Goal: Task Accomplishment & Management: Manage account settings

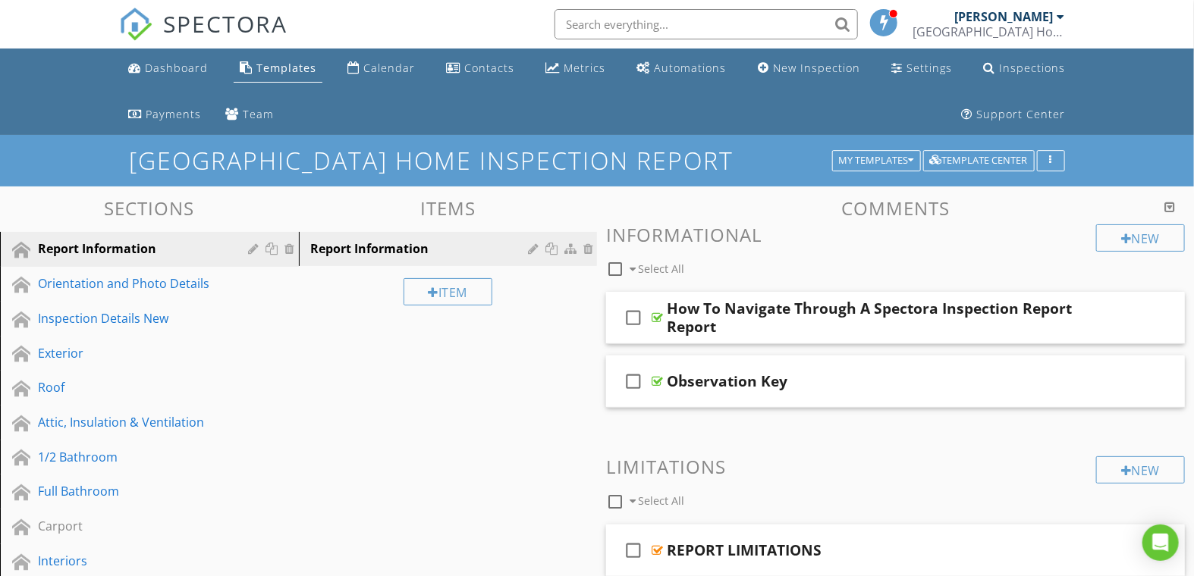
click at [275, 61] on div "Templates" at bounding box center [286, 68] width 60 height 14
click at [839, 159] on div "My Templates" at bounding box center [876, 160] width 75 height 11
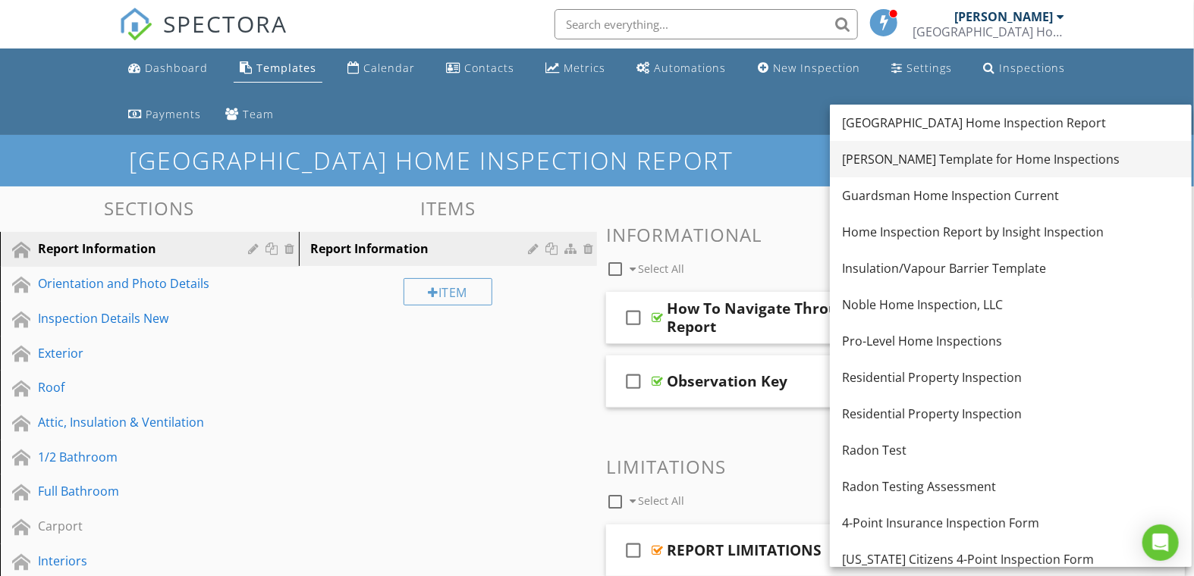
click at [911, 163] on div "[PERSON_NAME] Template for Home Inspections" at bounding box center [1011, 159] width 338 height 18
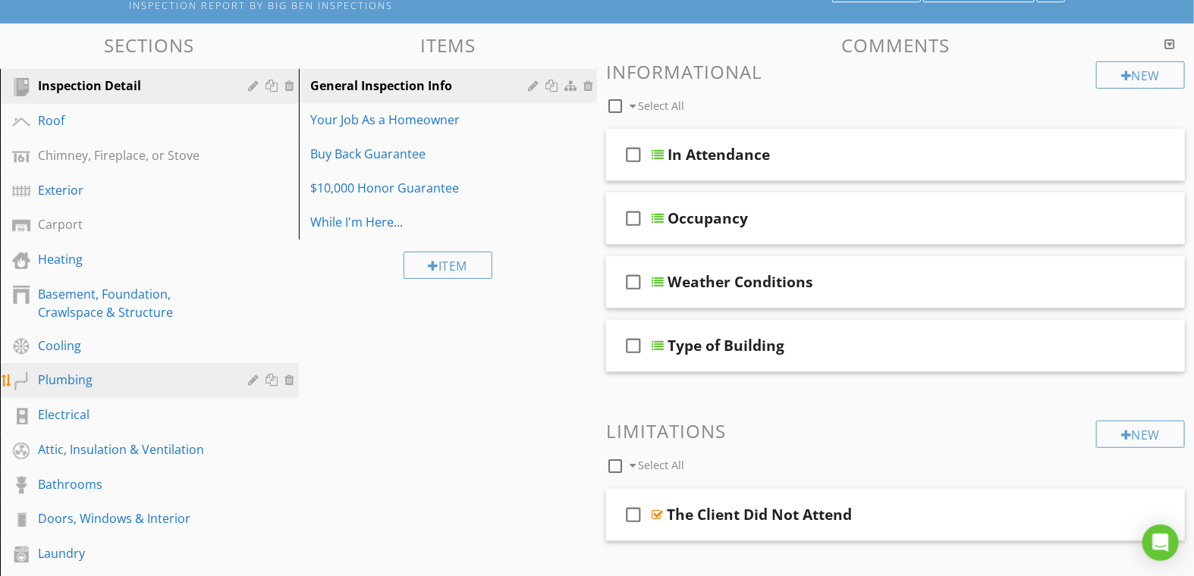
scroll to position [168, 0]
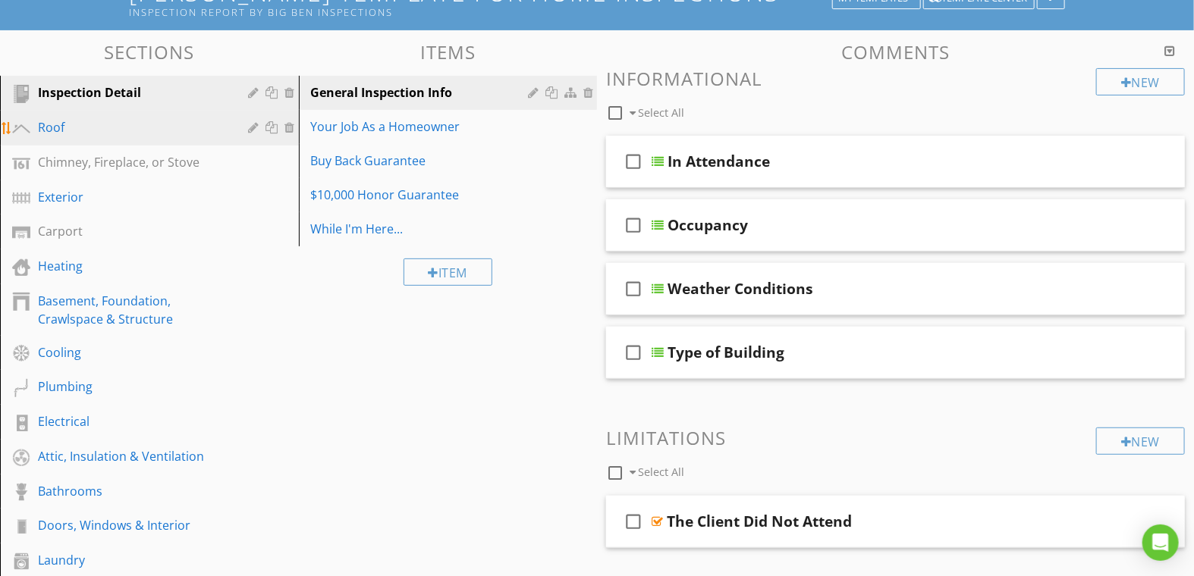
click at [68, 124] on div "Roof" at bounding box center [132, 127] width 189 height 18
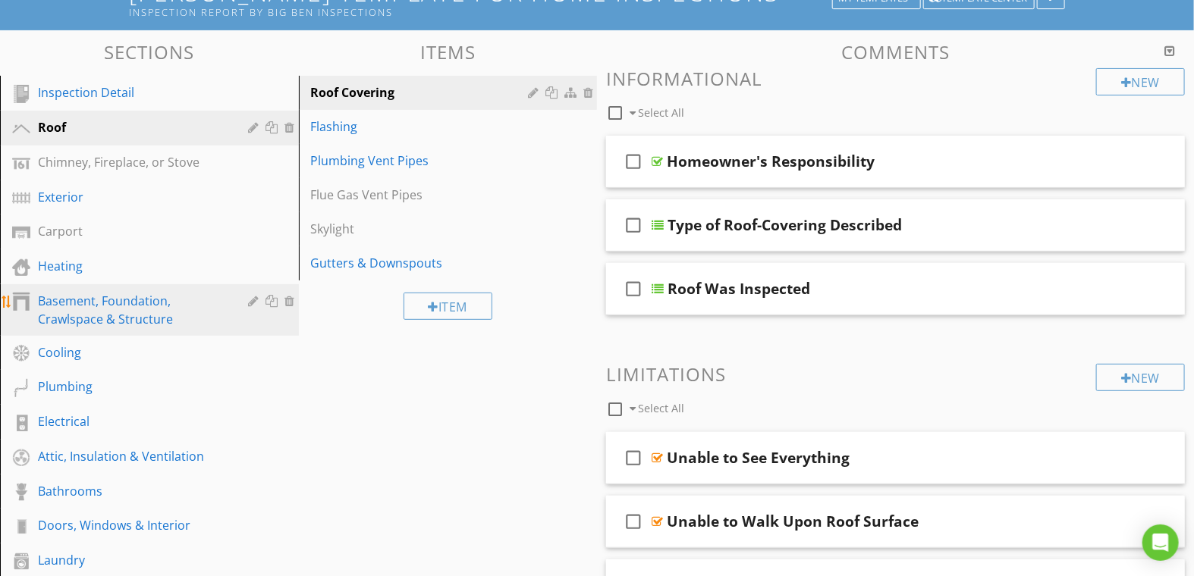
click at [90, 300] on div "Basement, Foundation, Crawlspace & Structure" at bounding box center [132, 310] width 189 height 36
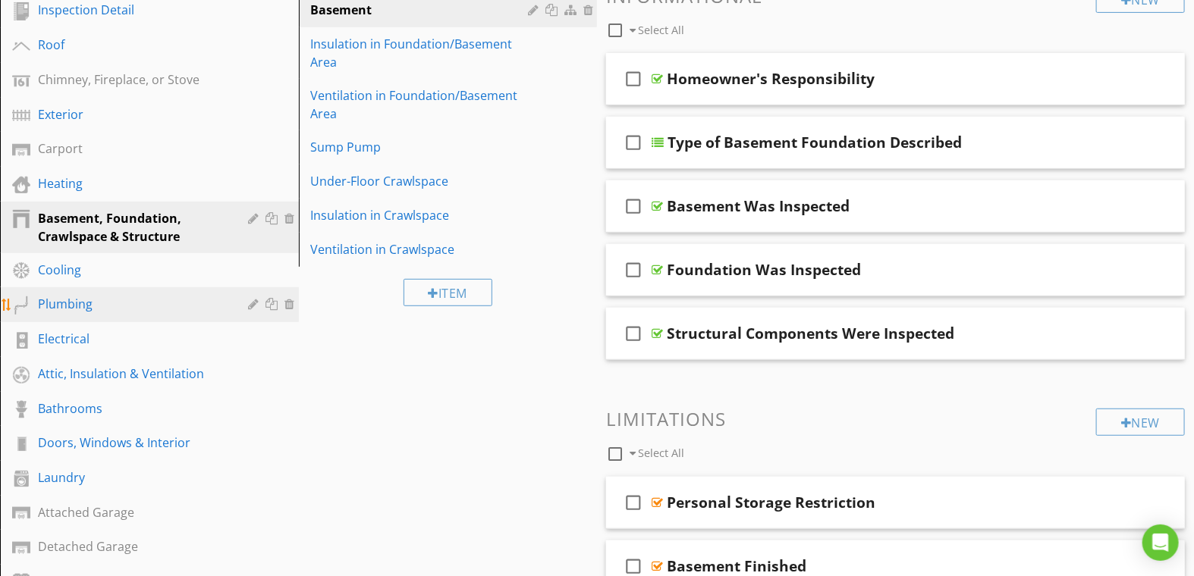
scroll to position [253, 0]
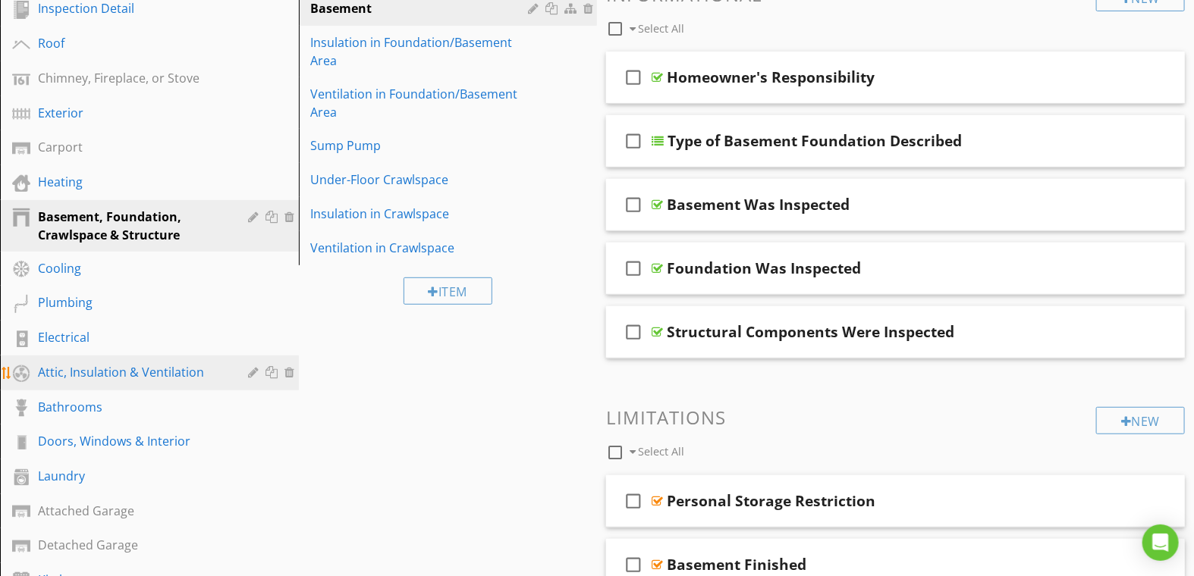
click at [138, 370] on div "Attic, Insulation & Ventilation" at bounding box center [132, 372] width 189 height 18
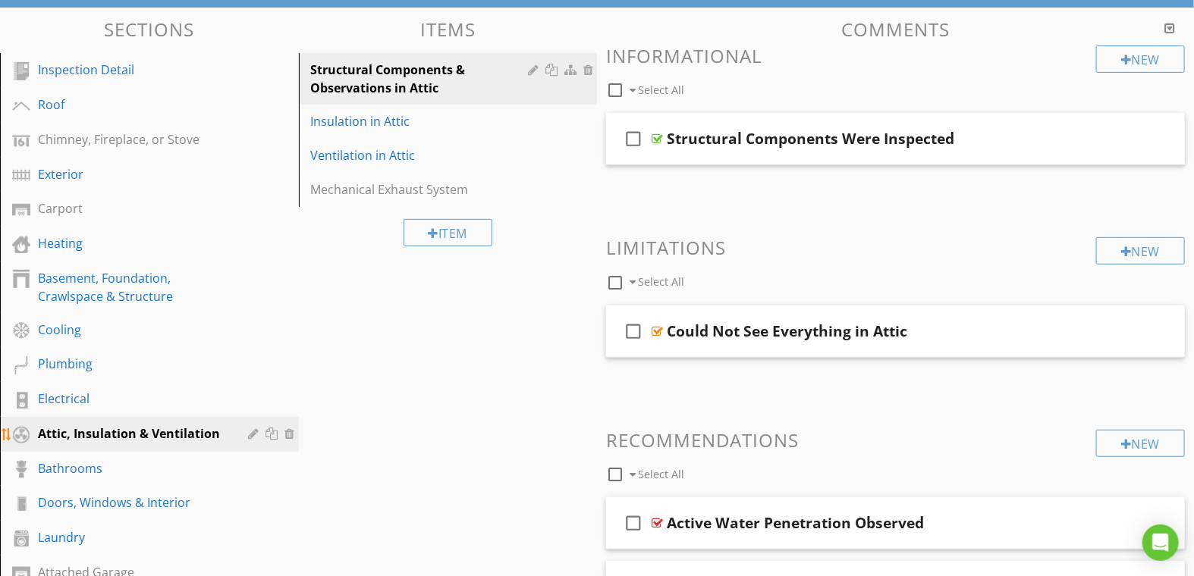
scroll to position [168, 0]
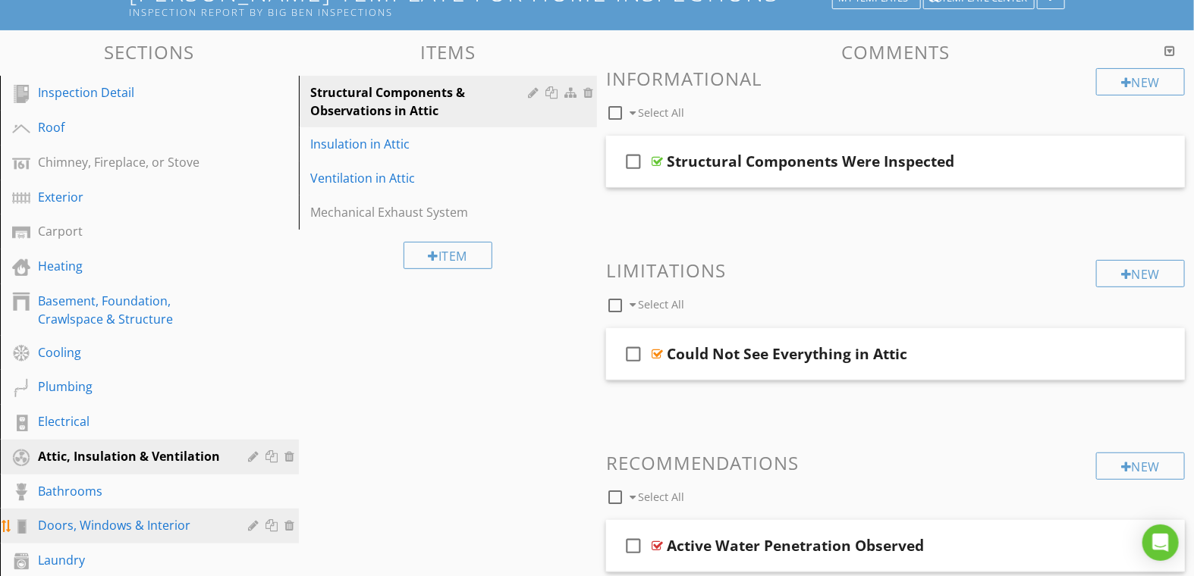
click at [110, 529] on div "Doors, Windows & Interior" at bounding box center [132, 526] width 189 height 18
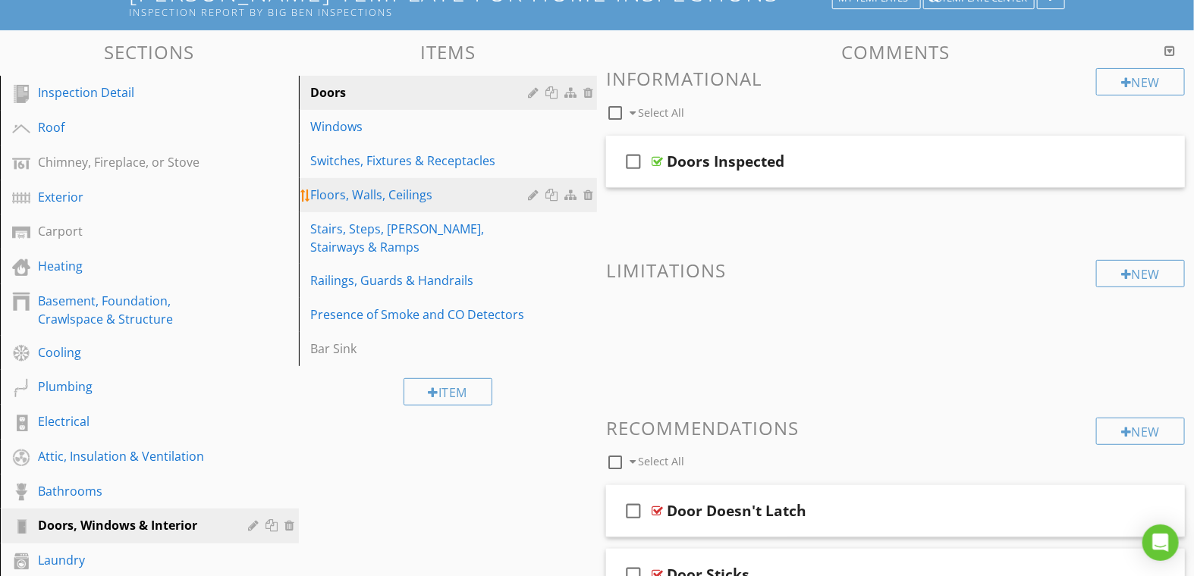
click at [321, 192] on div "Floors, Walls, Ceilings" at bounding box center [422, 195] width 222 height 18
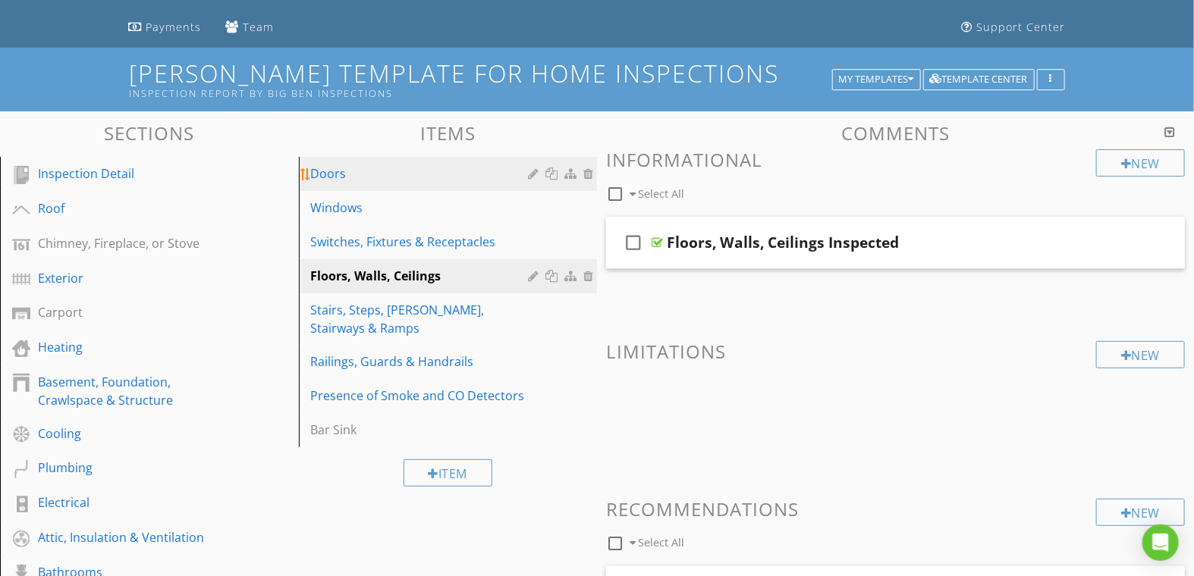
scroll to position [84, 0]
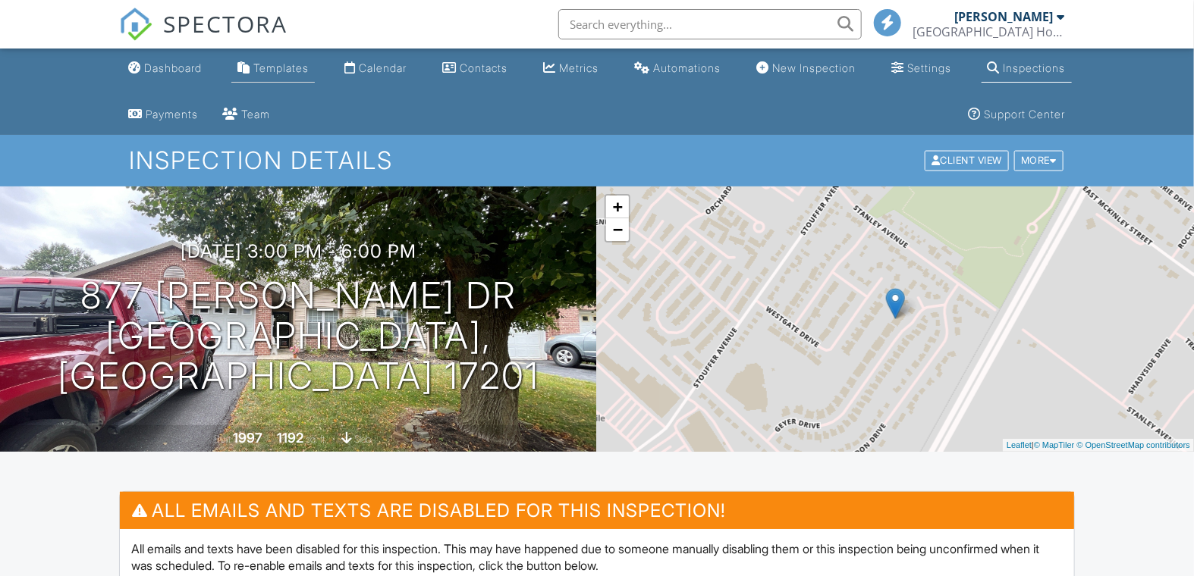
click at [262, 70] on div "Templates" at bounding box center [280, 67] width 55 height 13
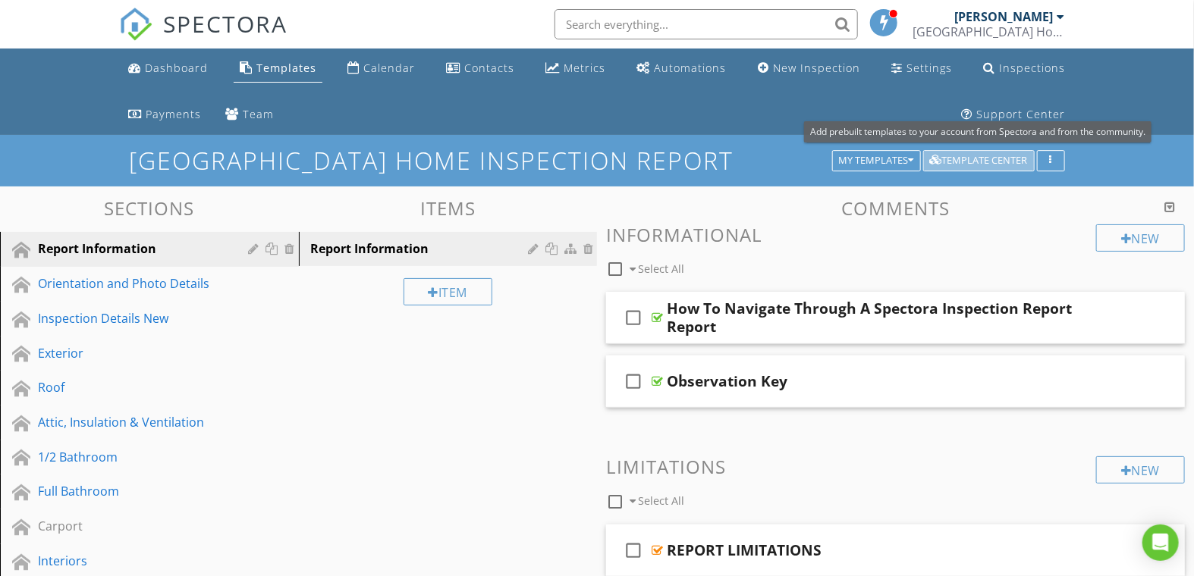
click at [960, 158] on div "Template Center" at bounding box center [979, 160] width 98 height 11
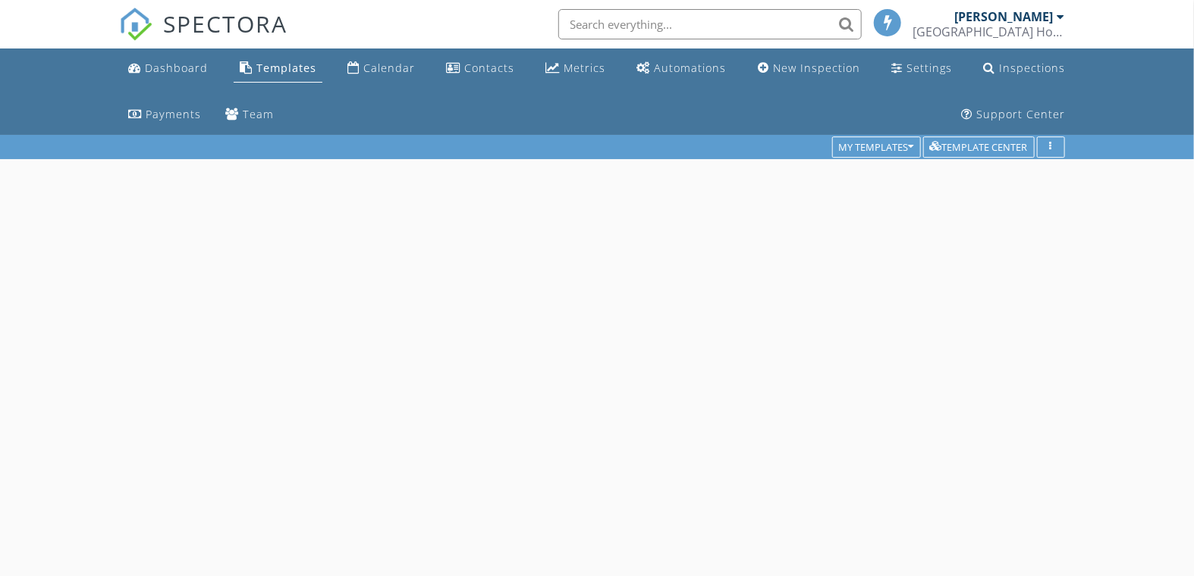
scroll to position [134, 0]
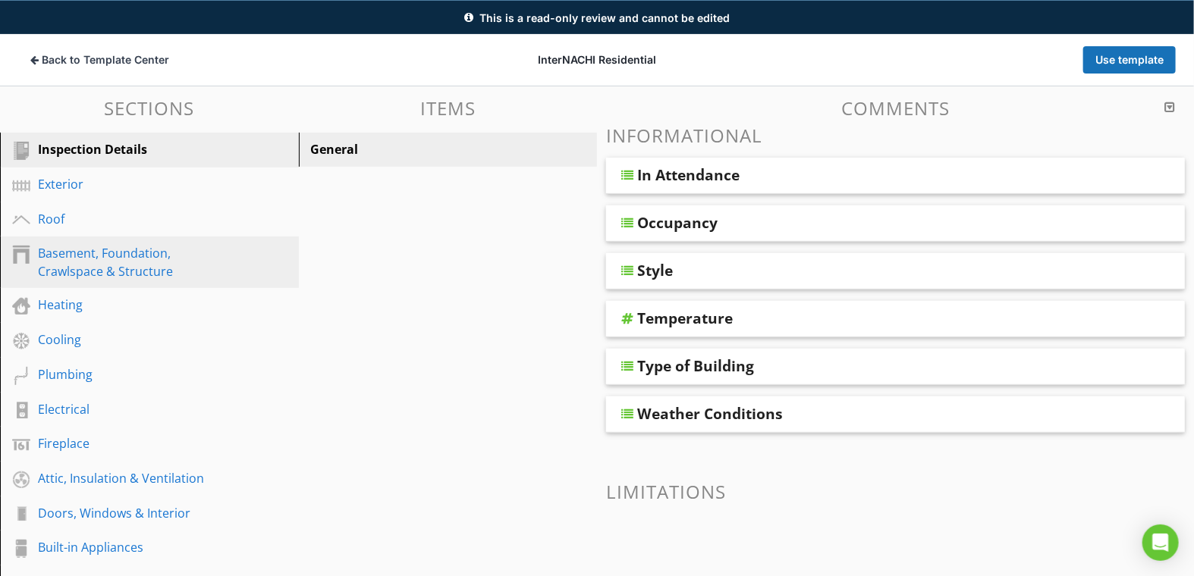
click at [96, 258] on div "Basement, Foundation, Crawlspace & Structure" at bounding box center [132, 262] width 189 height 36
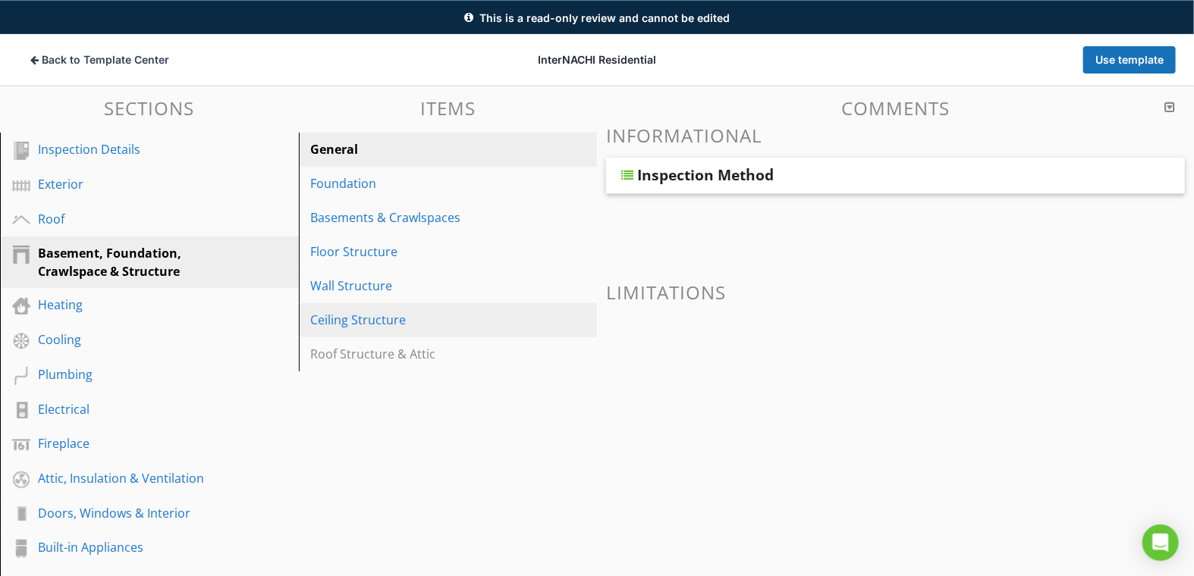
click at [321, 318] on div "Ceiling Structure" at bounding box center [422, 320] width 222 height 18
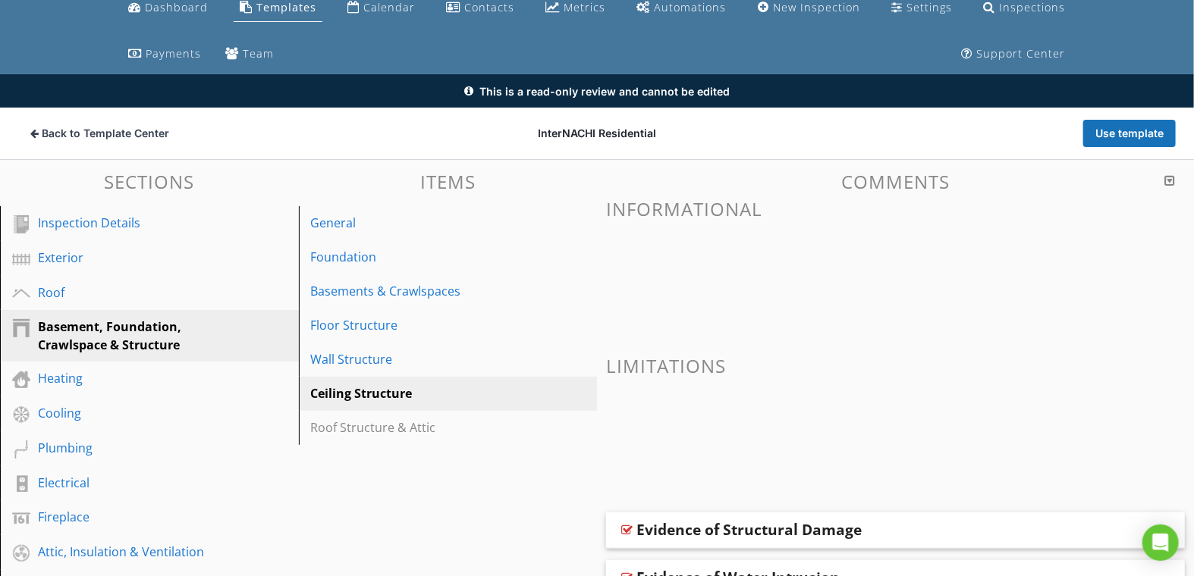
scroll to position [6, 0]
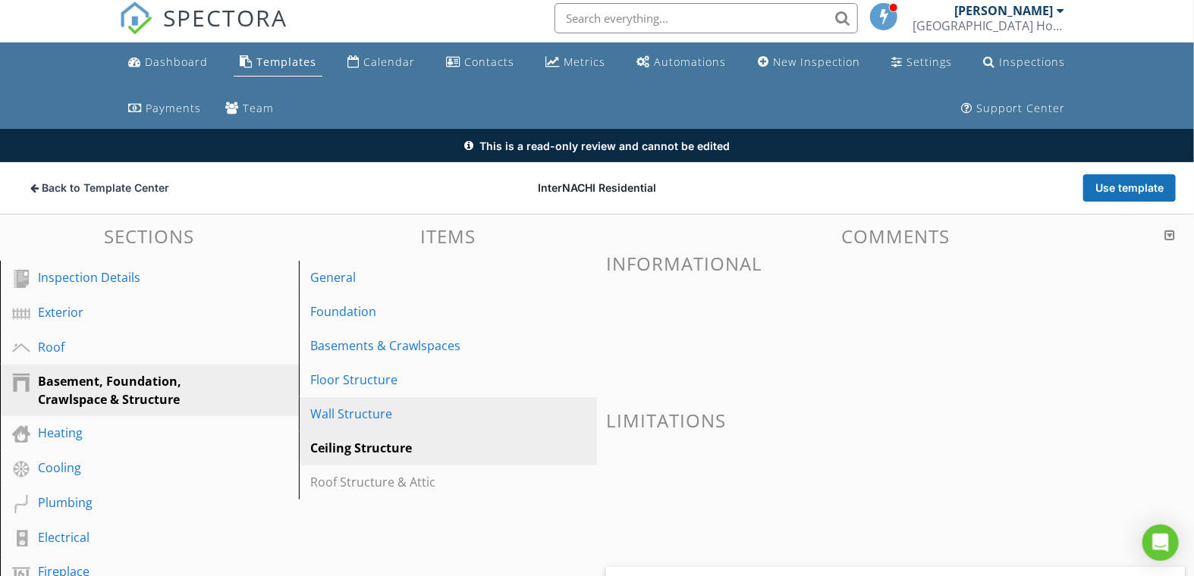
click at [365, 406] on div "Wall Structure" at bounding box center [422, 414] width 222 height 18
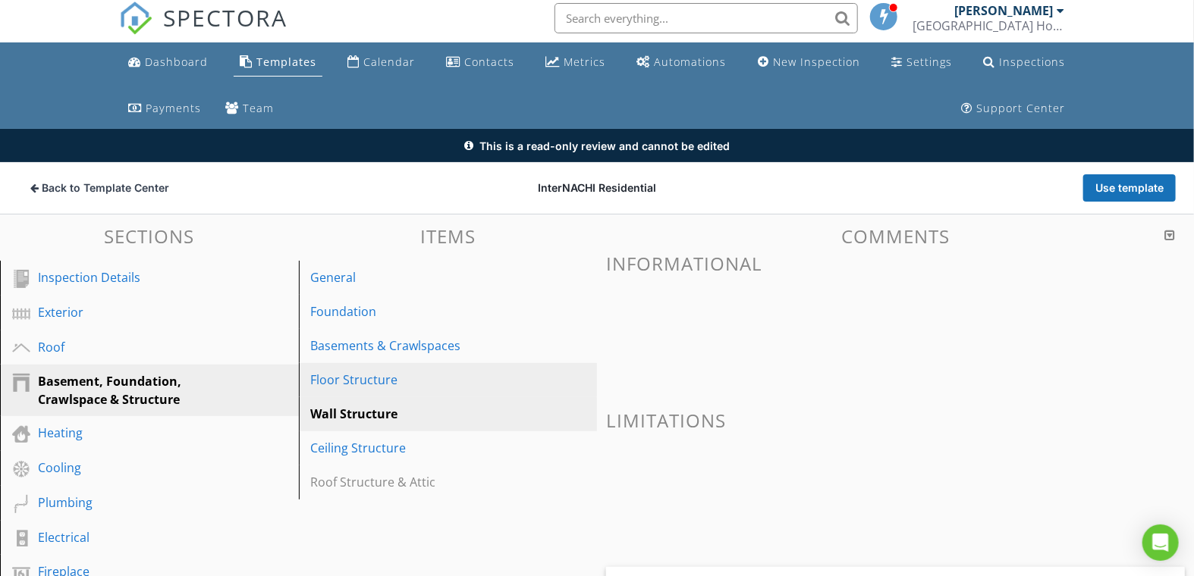
click at [366, 387] on div "Floor Structure" at bounding box center [422, 380] width 222 height 18
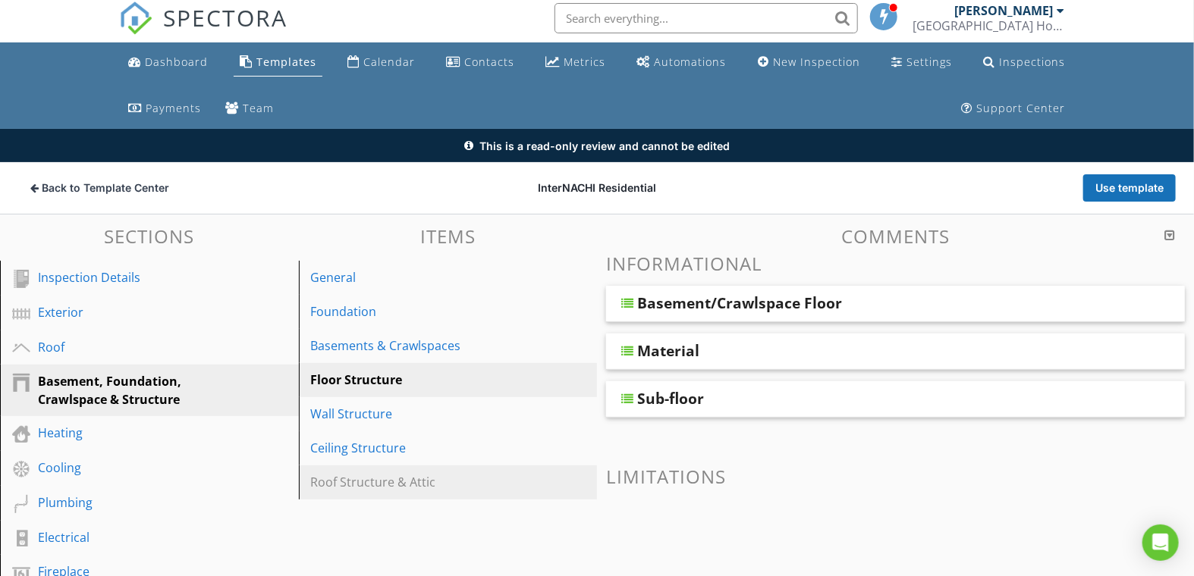
click at [368, 480] on div "Roof Structure & Attic" at bounding box center [422, 482] width 222 height 18
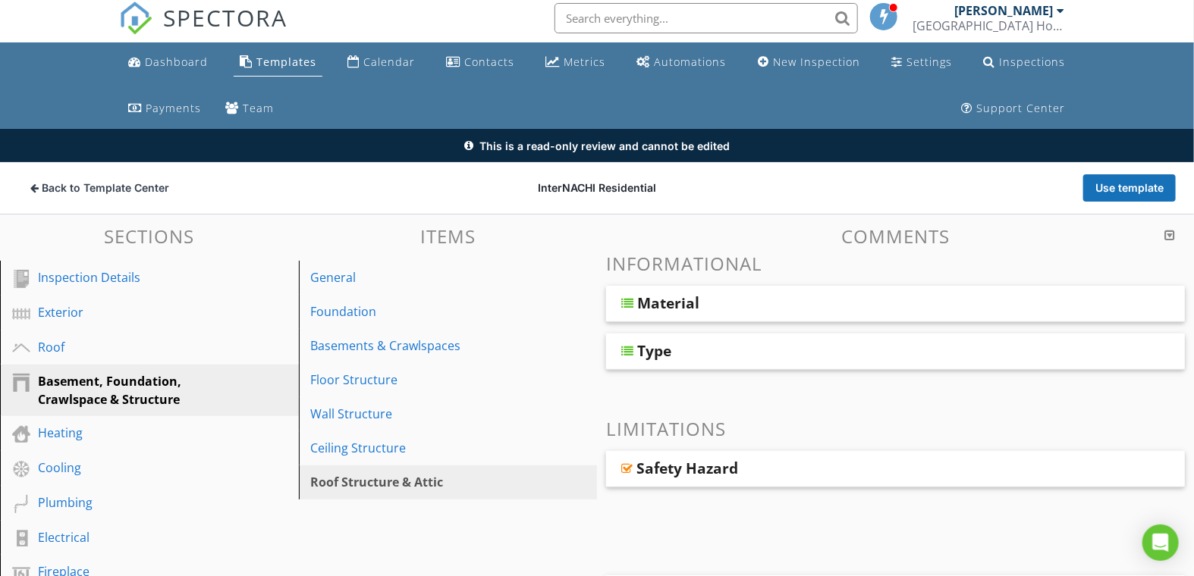
click at [629, 302] on div at bounding box center [627, 303] width 12 height 12
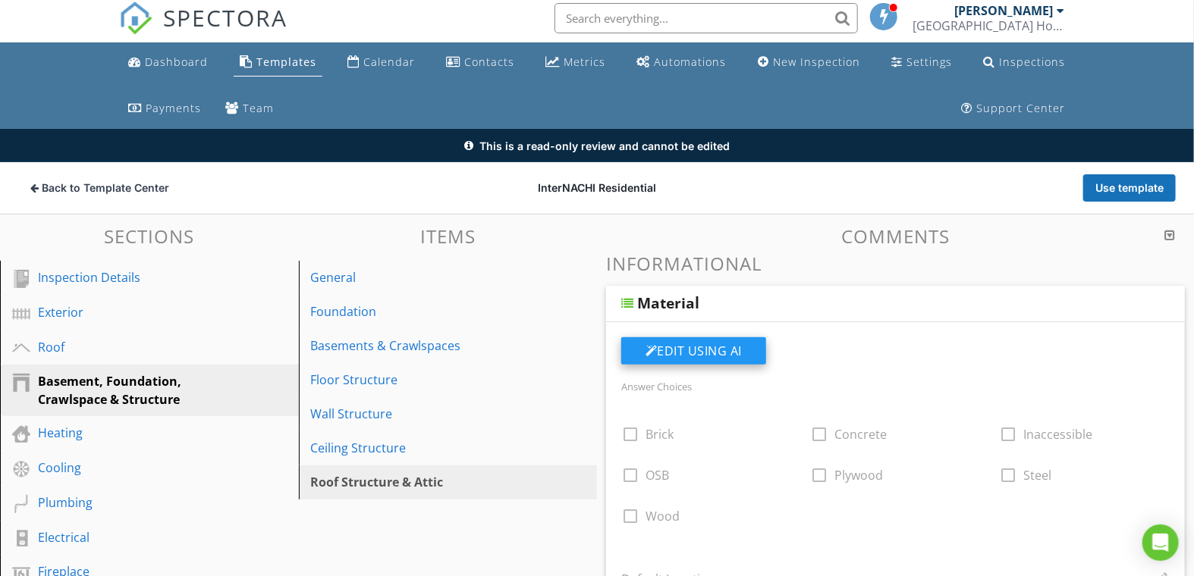
scroll to position [91, 0]
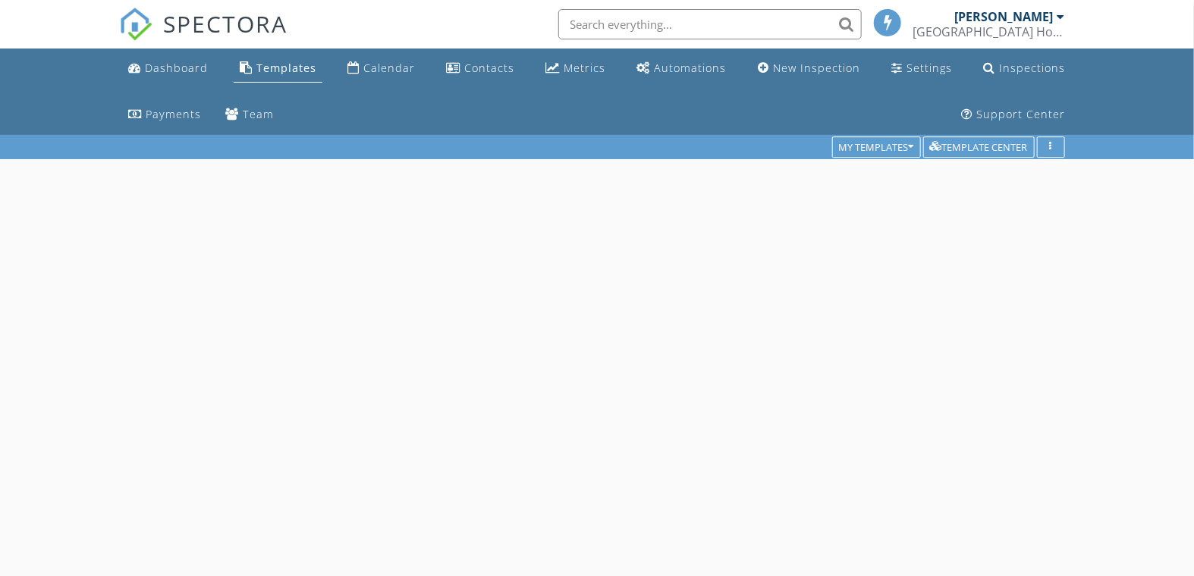
scroll to position [134, 0]
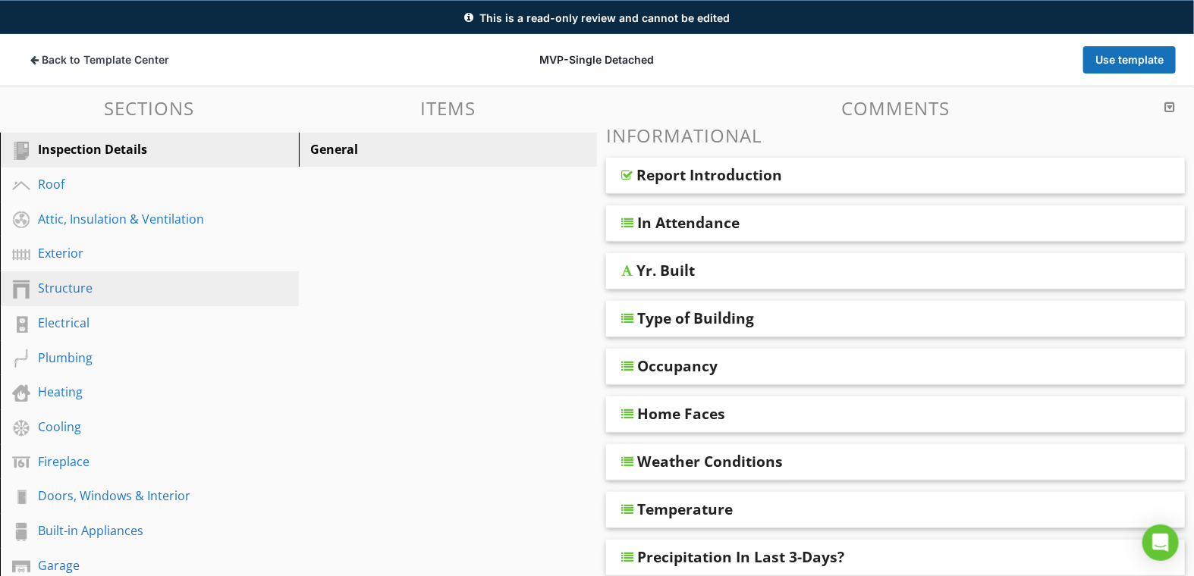
click at [51, 284] on div "Structure" at bounding box center [132, 288] width 189 height 18
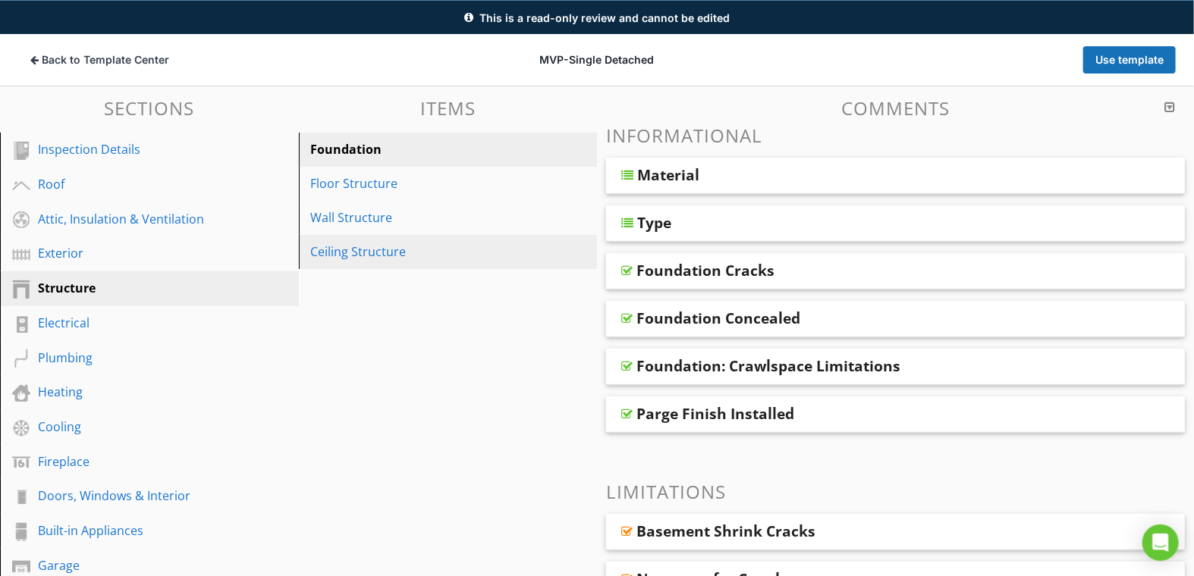
click at [330, 253] on div "Ceiling Structure" at bounding box center [422, 252] width 222 height 18
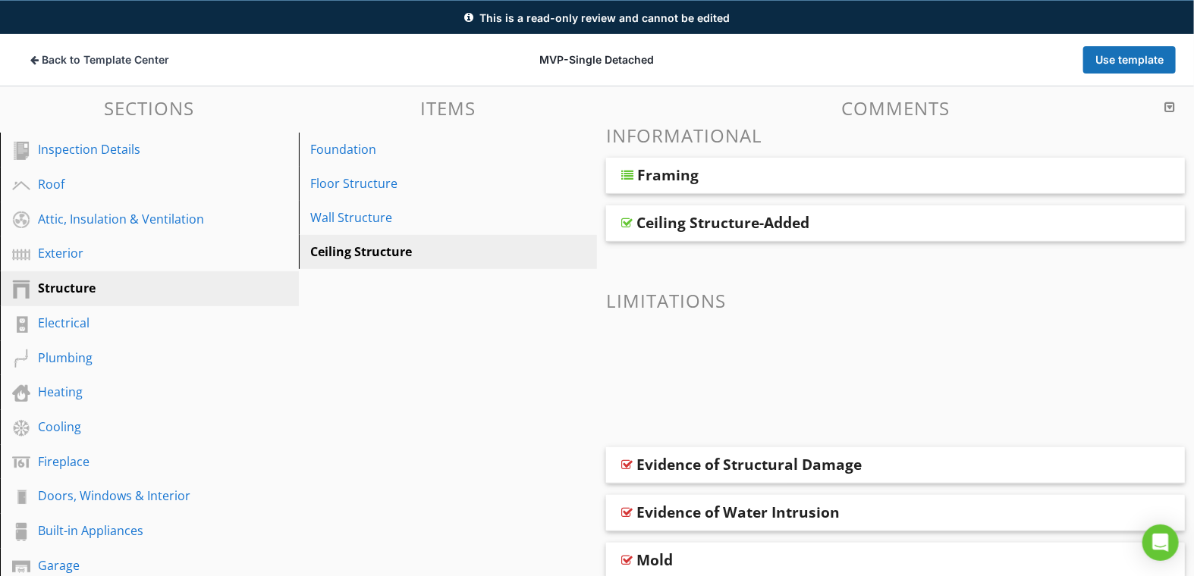
click at [623, 177] on div at bounding box center [627, 175] width 12 height 12
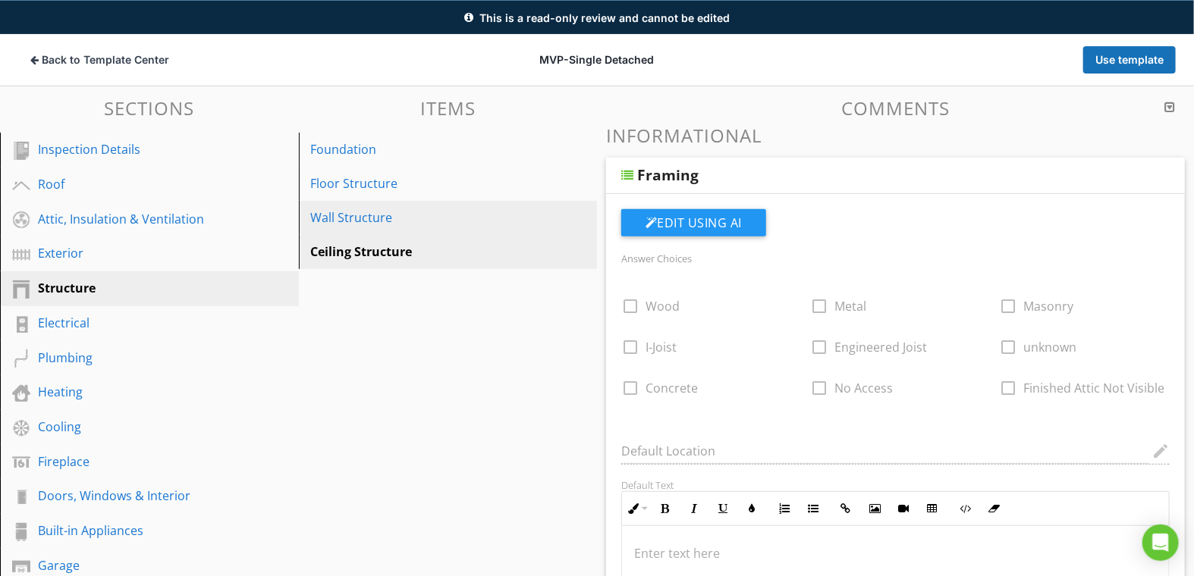
click at [364, 217] on div "Wall Structure" at bounding box center [422, 218] width 222 height 18
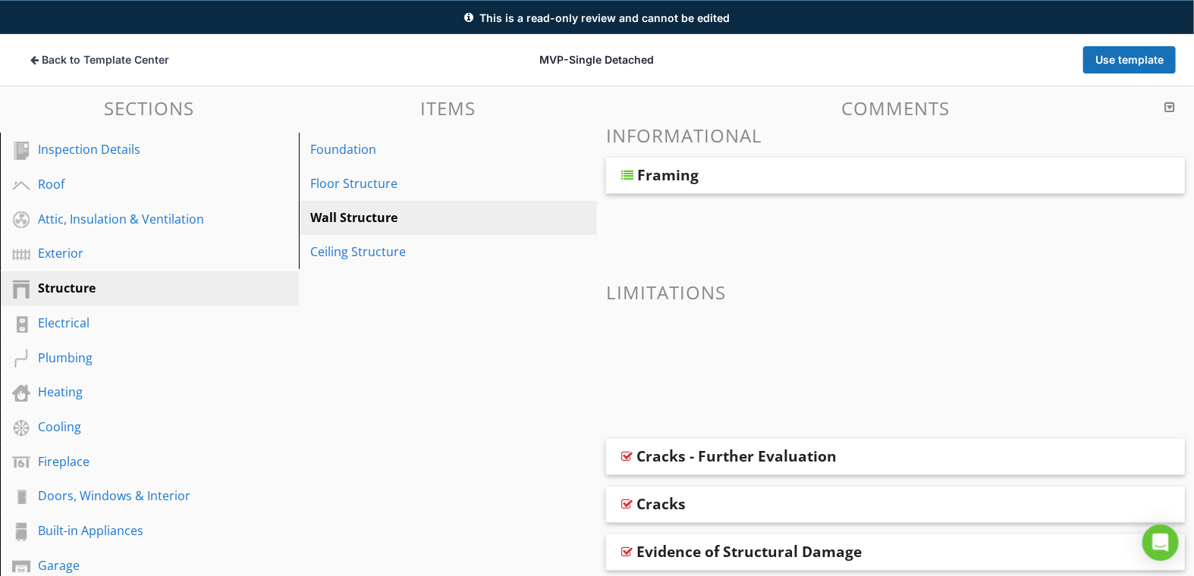
click at [630, 173] on div at bounding box center [627, 175] width 12 height 12
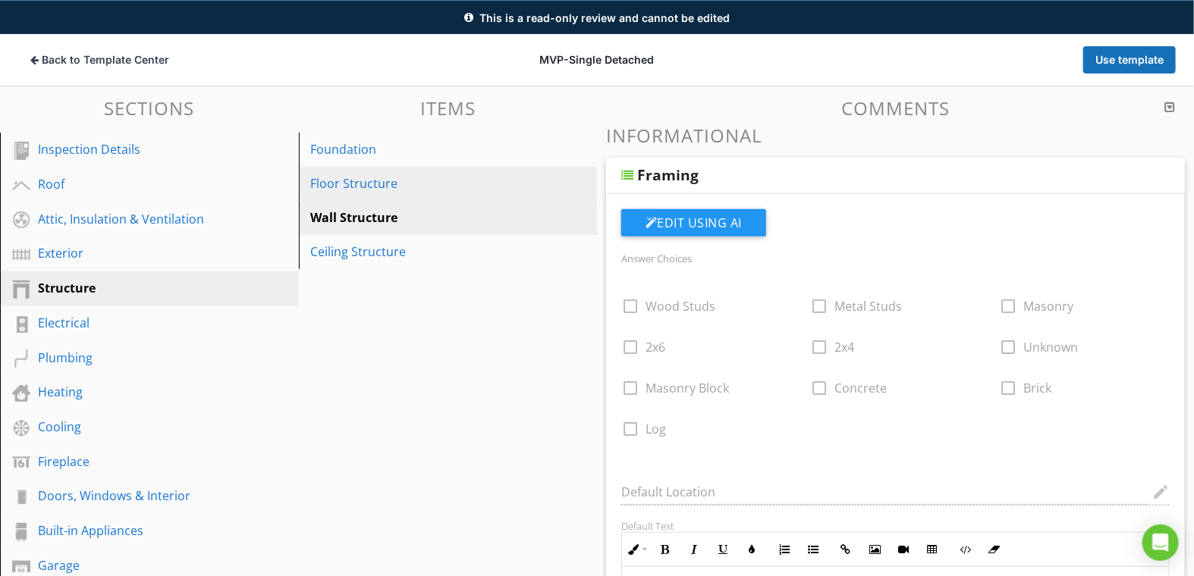
click at [340, 175] on div "Floor Structure" at bounding box center [422, 183] width 222 height 18
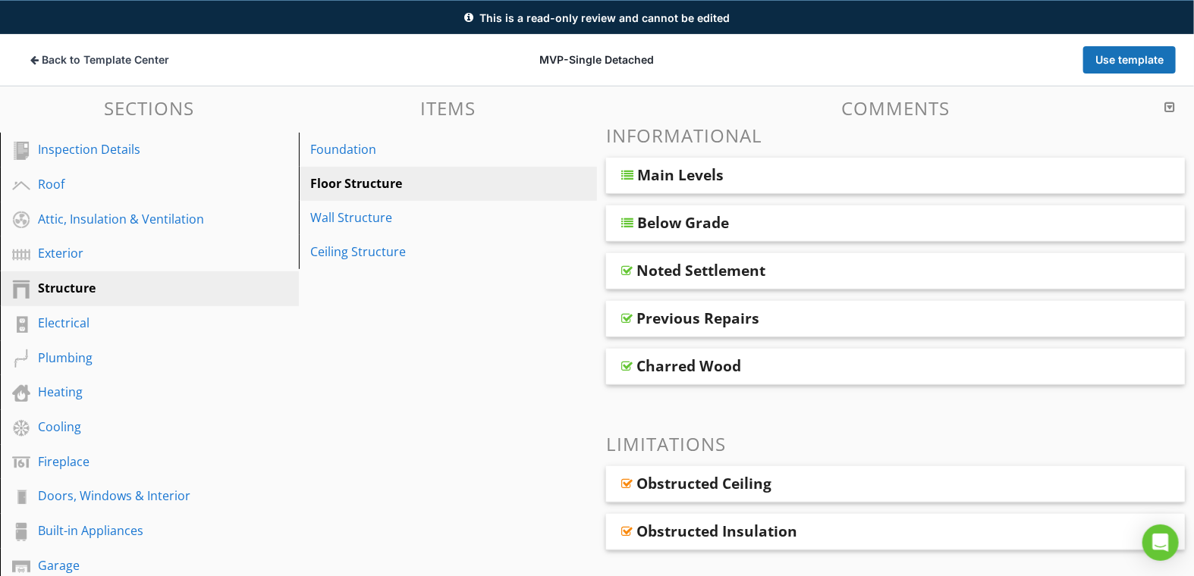
click at [630, 175] on div at bounding box center [627, 175] width 12 height 12
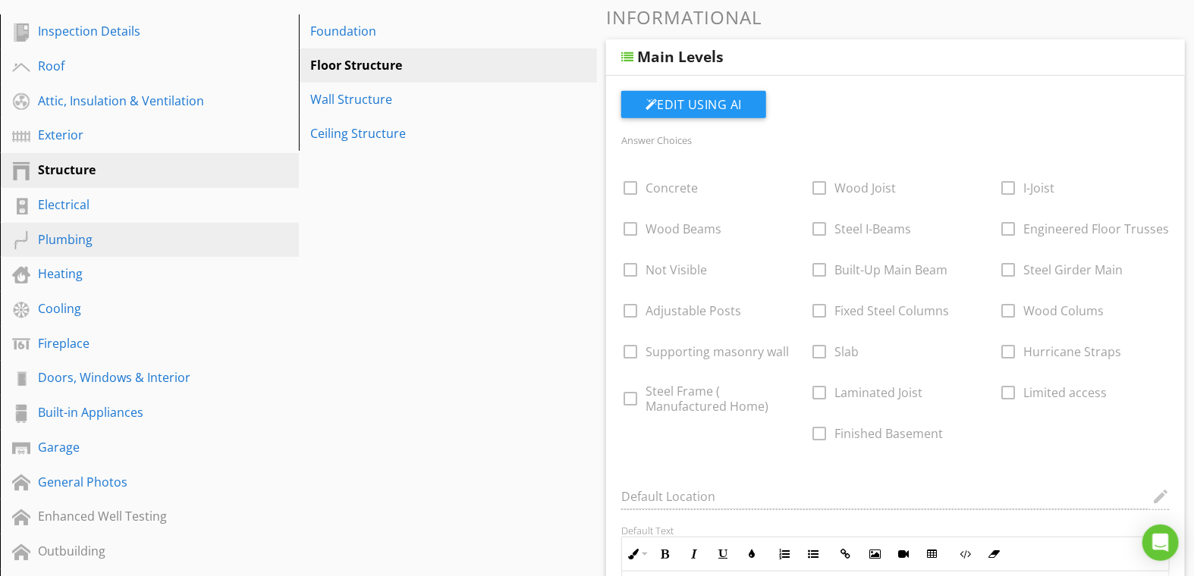
scroll to position [84, 0]
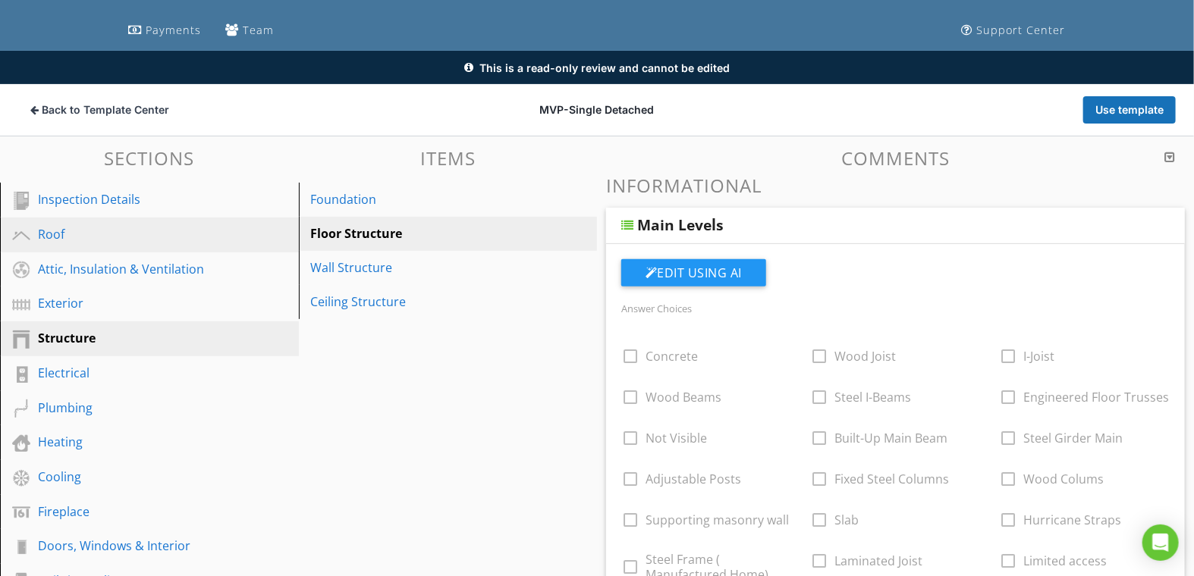
click at [61, 242] on div "Roof" at bounding box center [132, 234] width 189 height 18
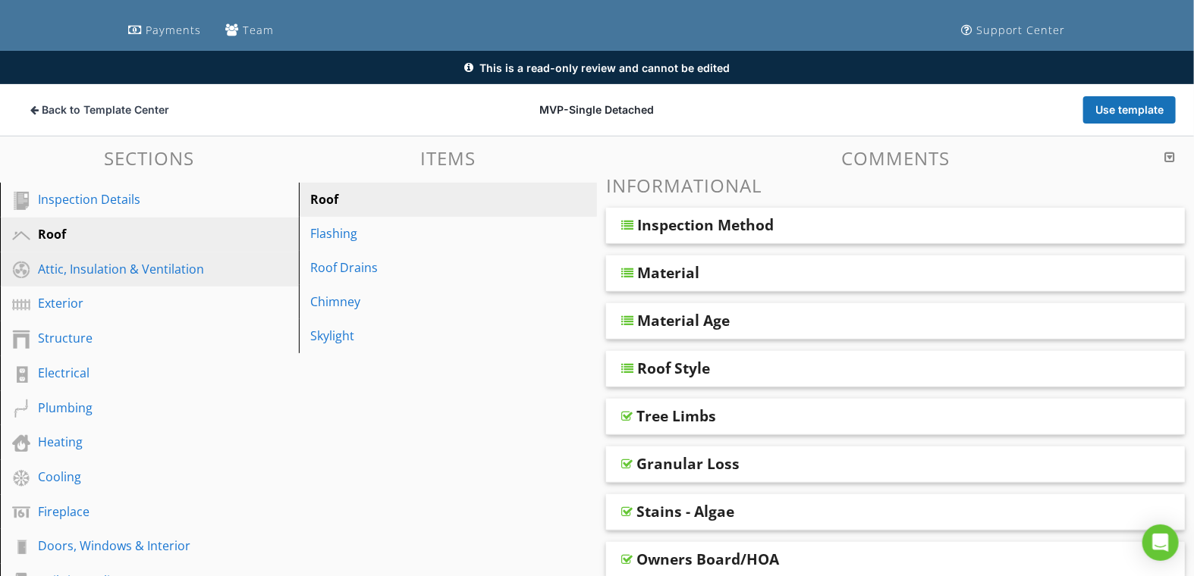
click at [51, 262] on div "Attic, Insulation & Ventilation" at bounding box center [132, 269] width 189 height 18
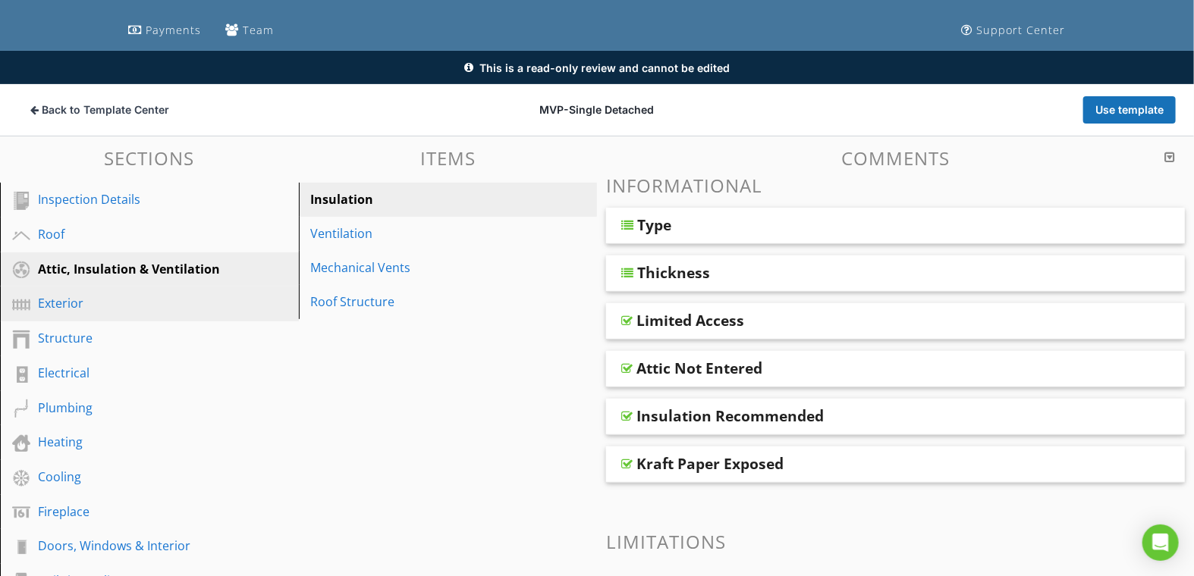
click at [54, 300] on div "Exterior" at bounding box center [132, 303] width 189 height 18
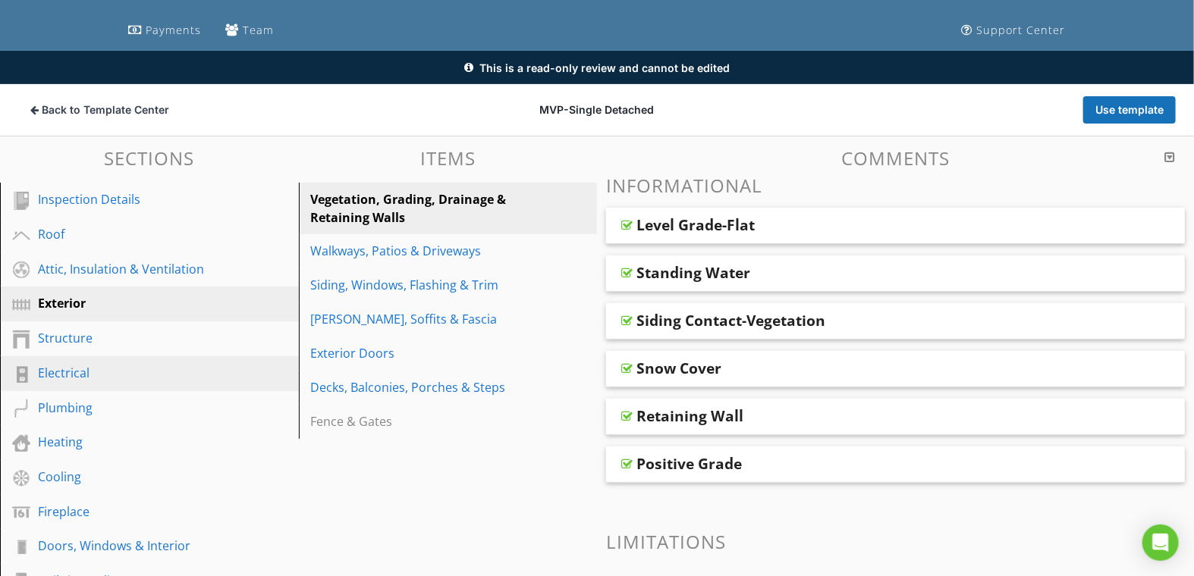
click at [59, 356] on link "Electrical" at bounding box center [152, 373] width 294 height 35
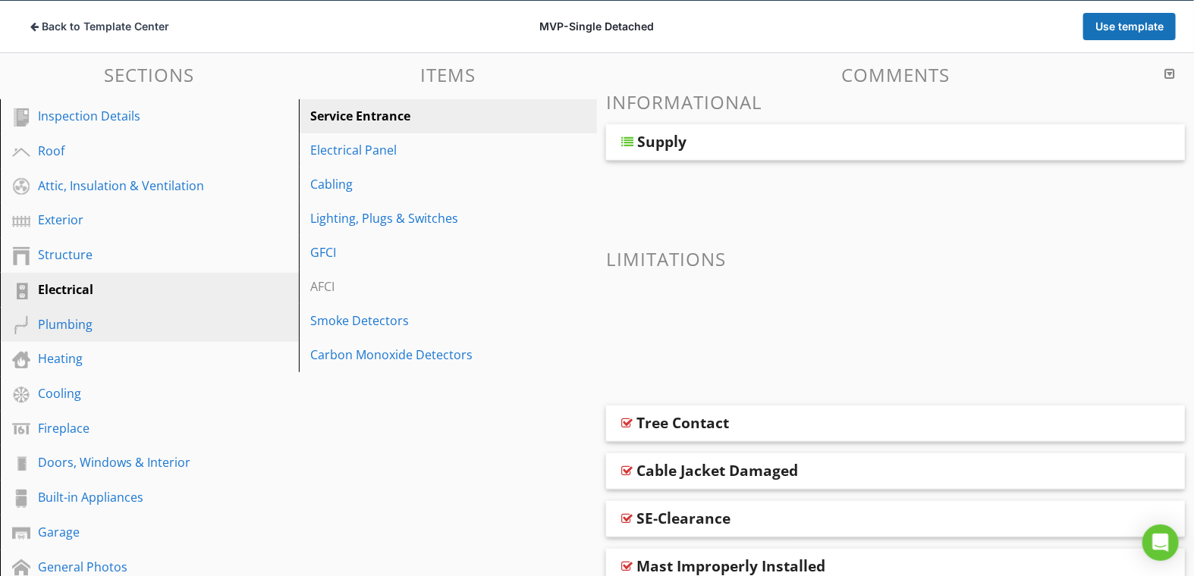
scroll to position [168, 0]
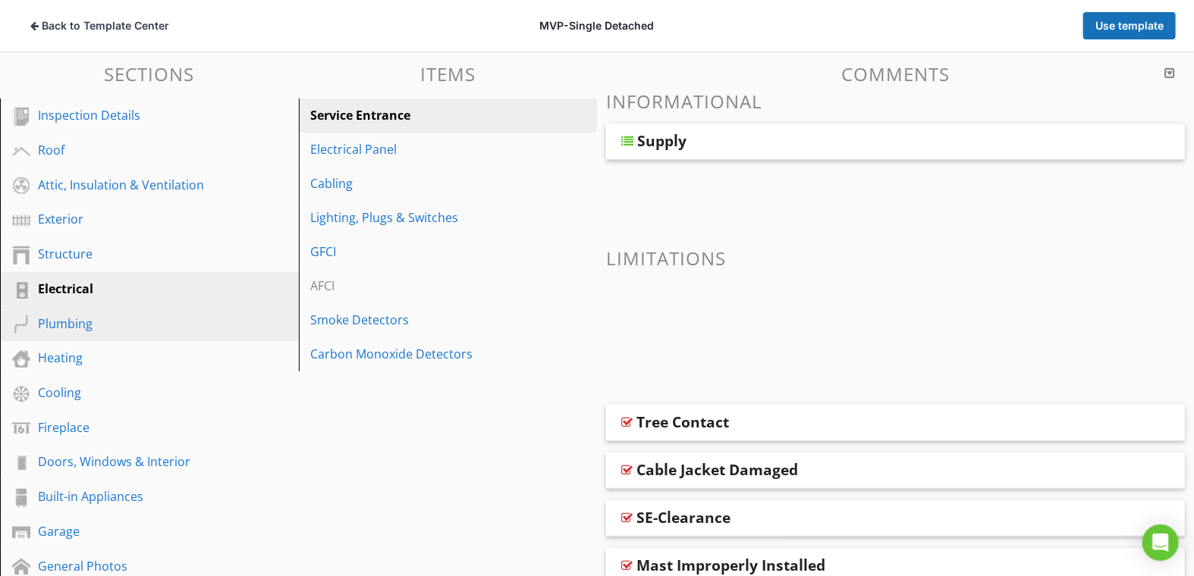
click at [83, 330] on div "Plumbing" at bounding box center [132, 324] width 189 height 18
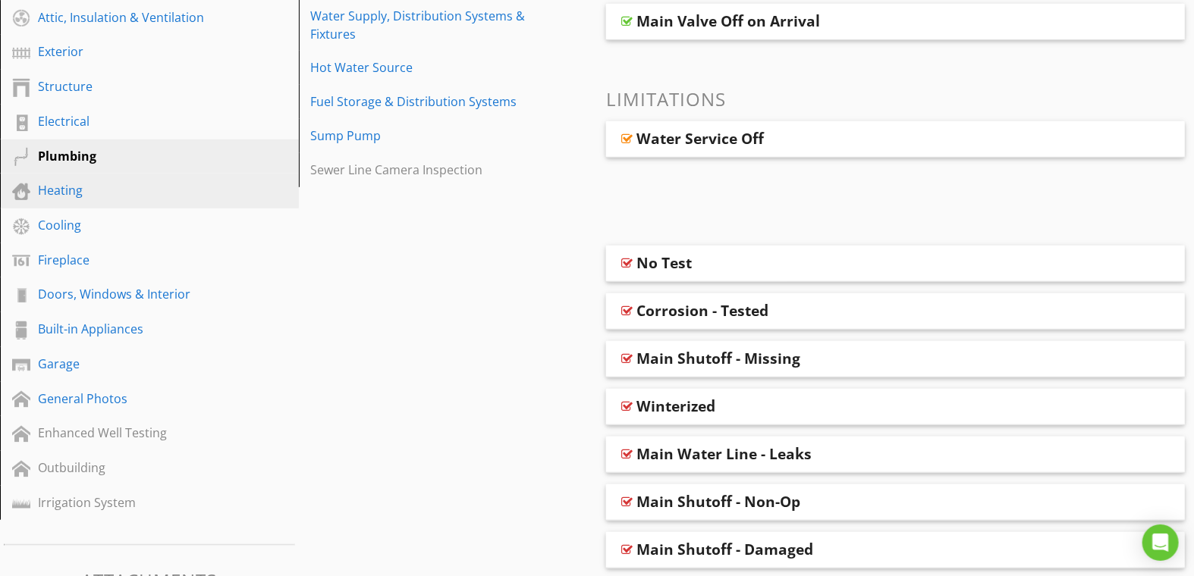
scroll to position [337, 0]
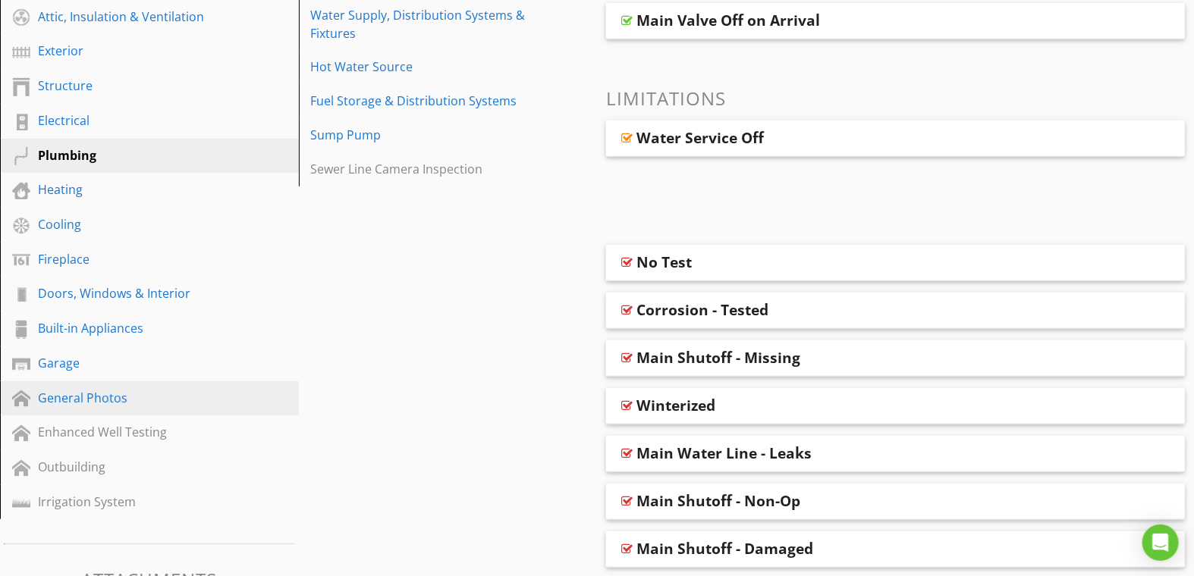
click at [58, 400] on div "General Photos" at bounding box center [132, 398] width 189 height 18
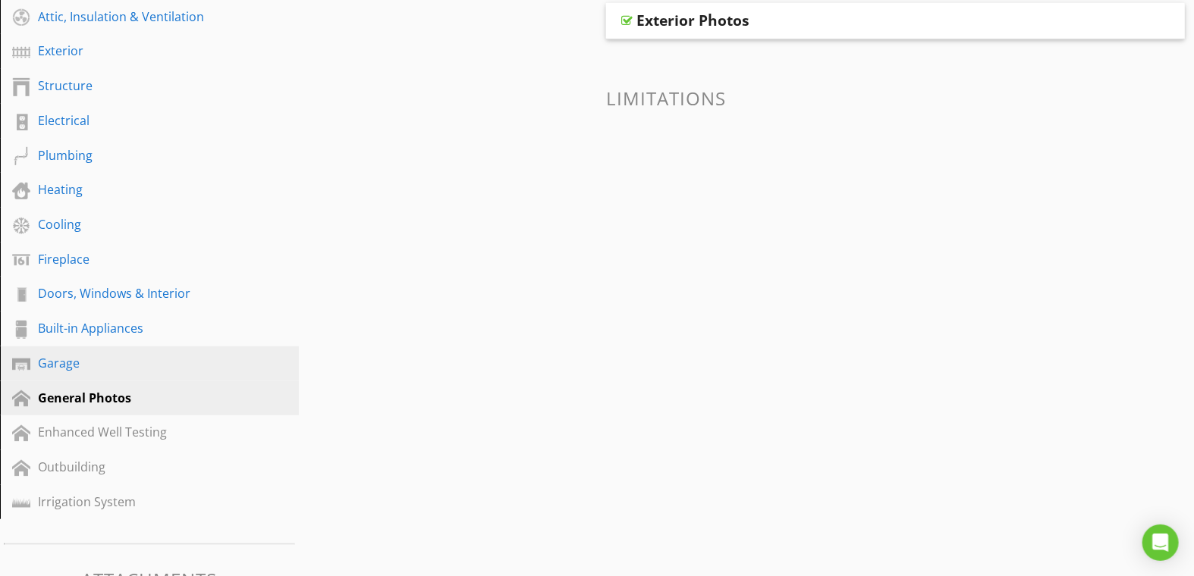
click at [69, 377] on link "Garage" at bounding box center [152, 364] width 294 height 35
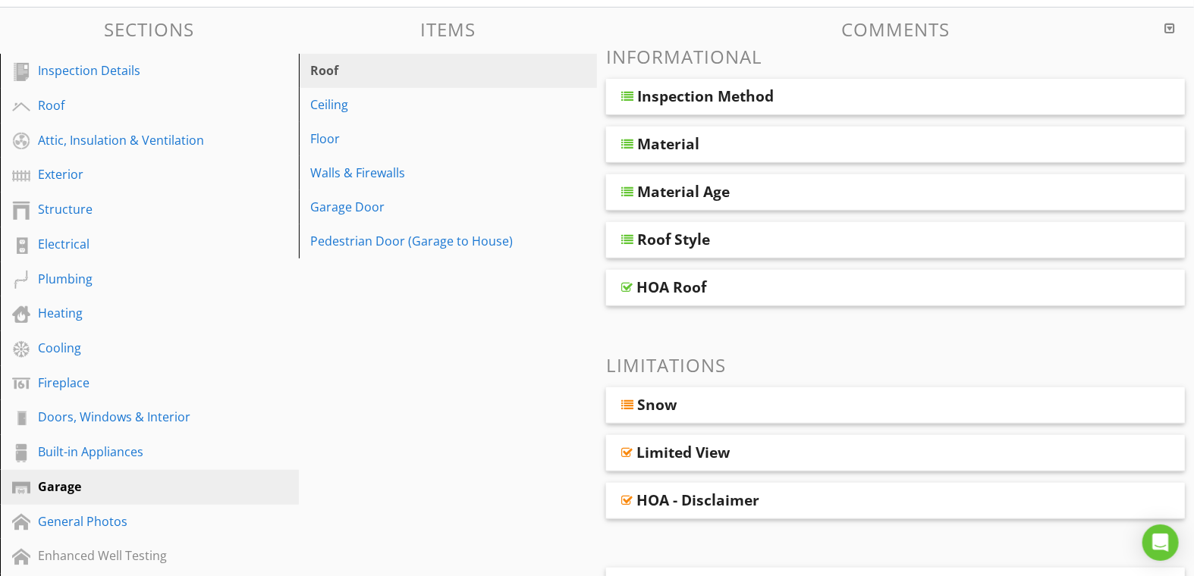
scroll to position [253, 0]
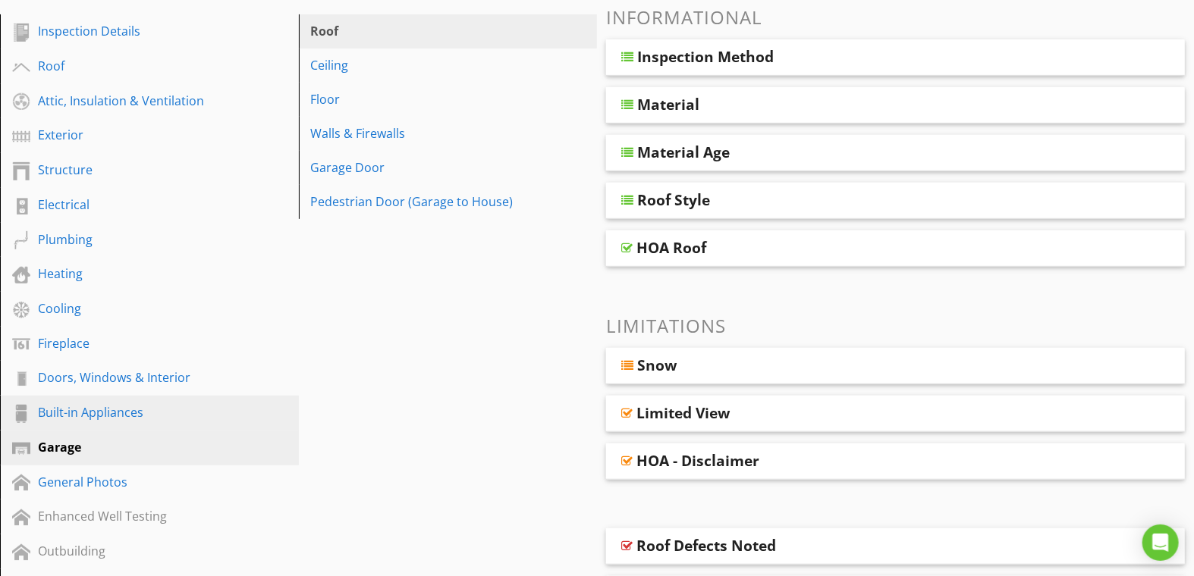
click at [74, 421] on div "Built-in Appliances" at bounding box center [132, 413] width 189 height 18
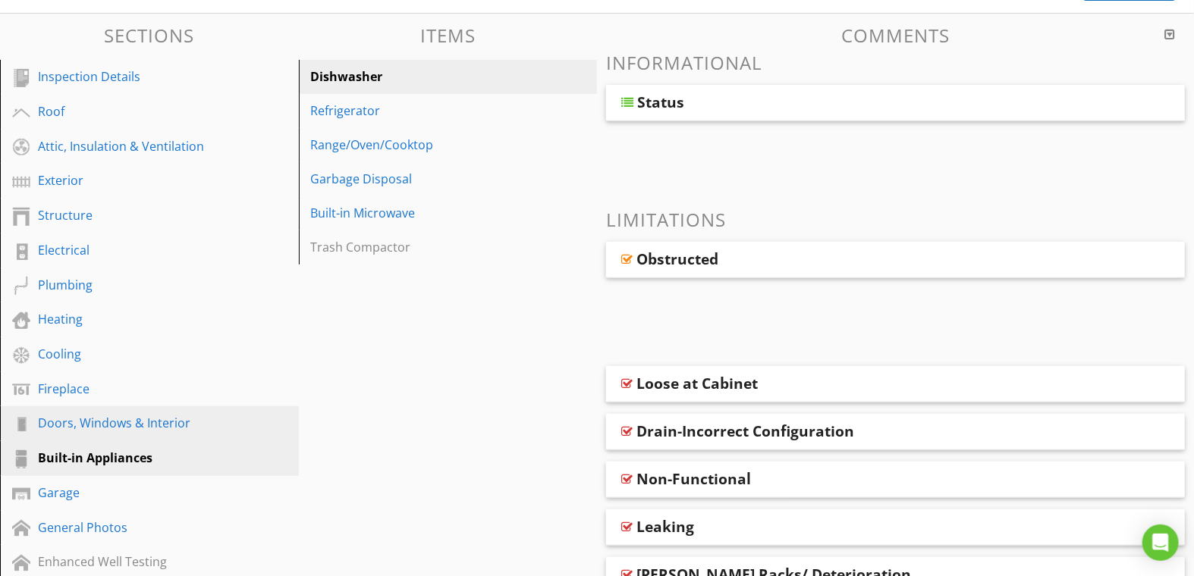
scroll to position [168, 0]
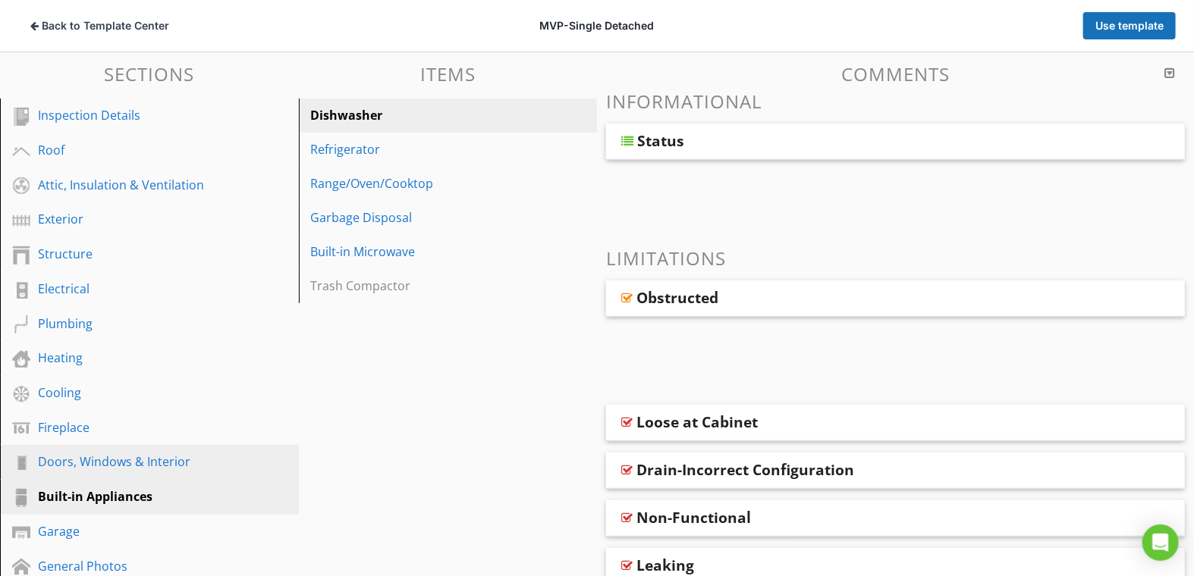
click at [83, 470] on div "Doors, Windows & Interior" at bounding box center [132, 462] width 189 height 18
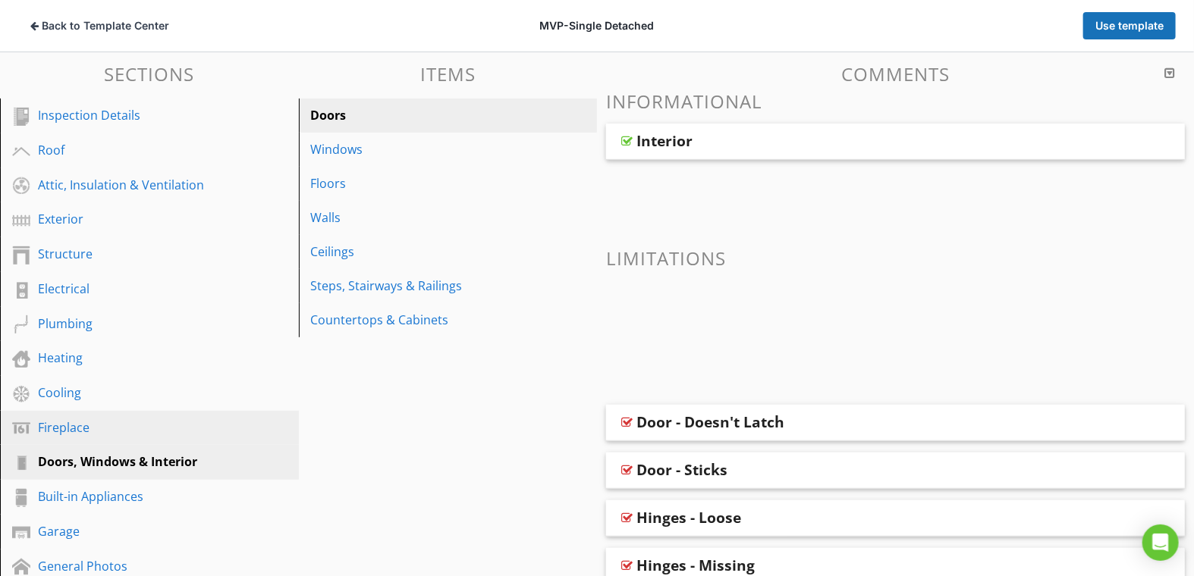
click at [96, 419] on div "Fireplace" at bounding box center [132, 428] width 189 height 18
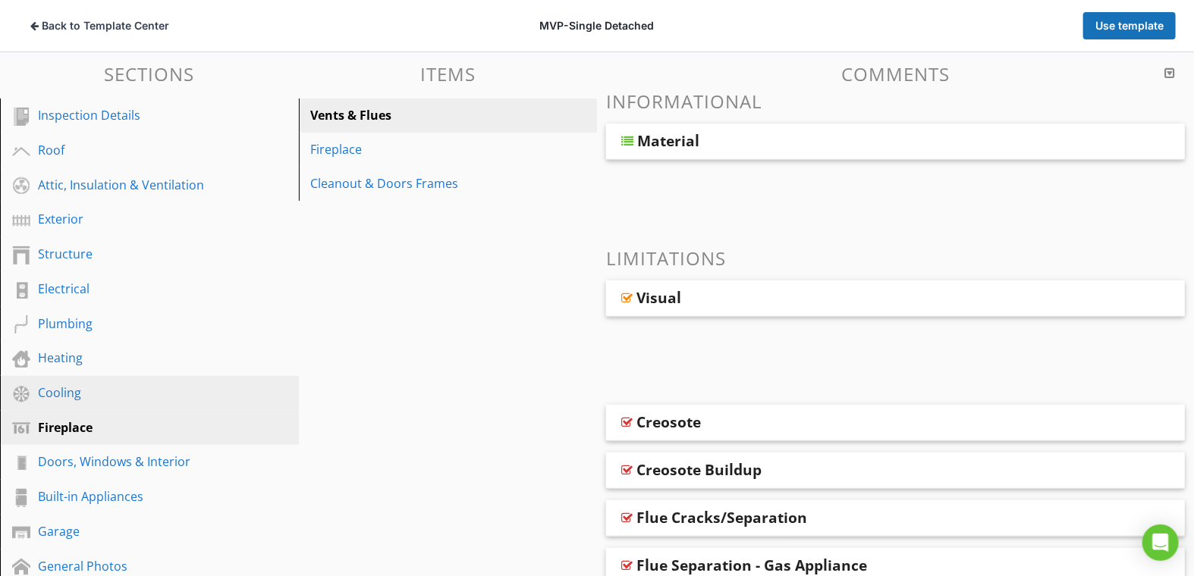
click at [90, 391] on div "Cooling" at bounding box center [132, 393] width 189 height 18
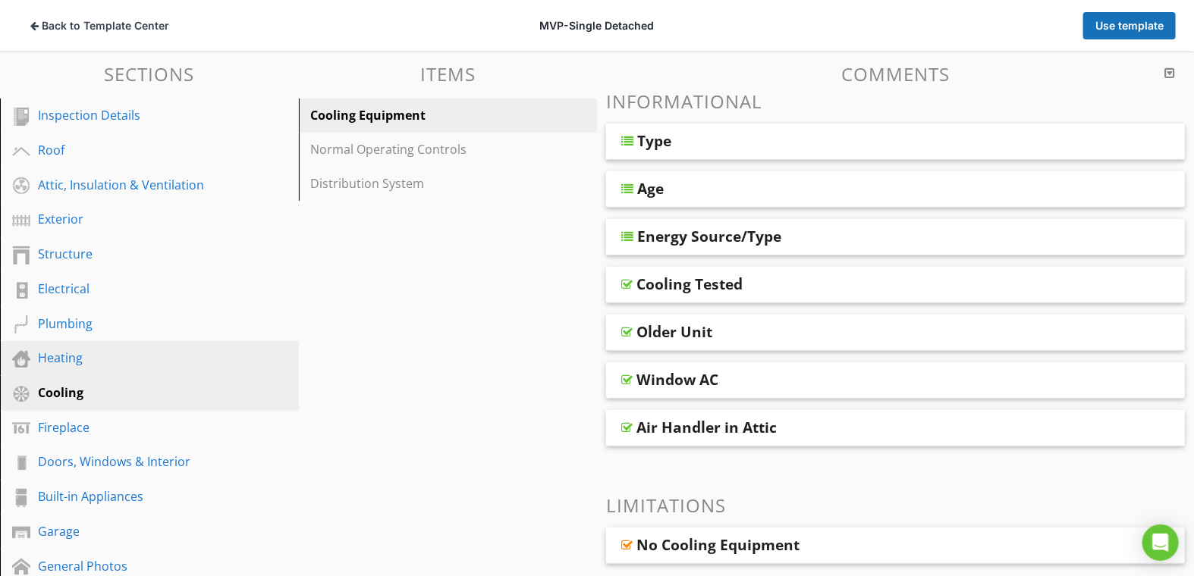
click at [82, 356] on div "Heating" at bounding box center [132, 358] width 189 height 18
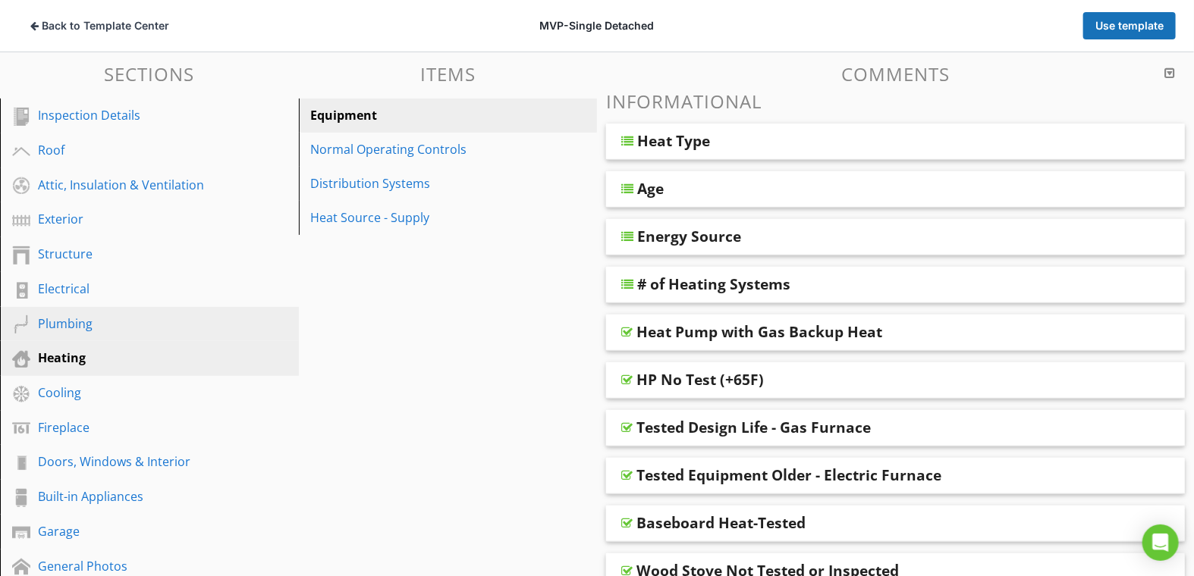
click at [80, 335] on link "Plumbing" at bounding box center [152, 324] width 294 height 35
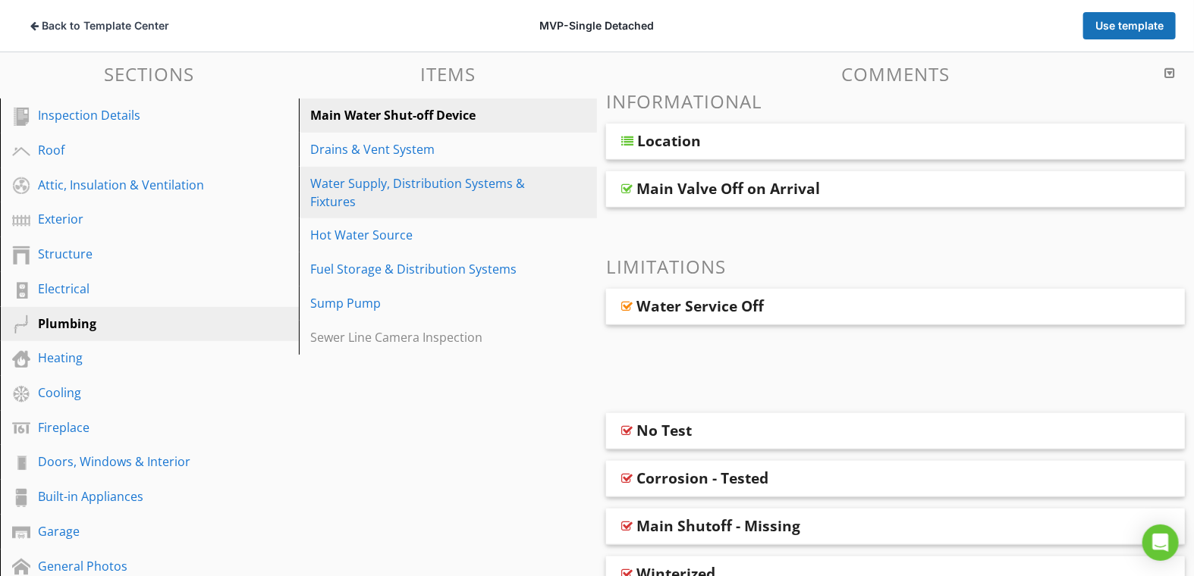
click at [327, 179] on div "Water Supply, Distribution Systems & Fixtures" at bounding box center [422, 192] width 222 height 36
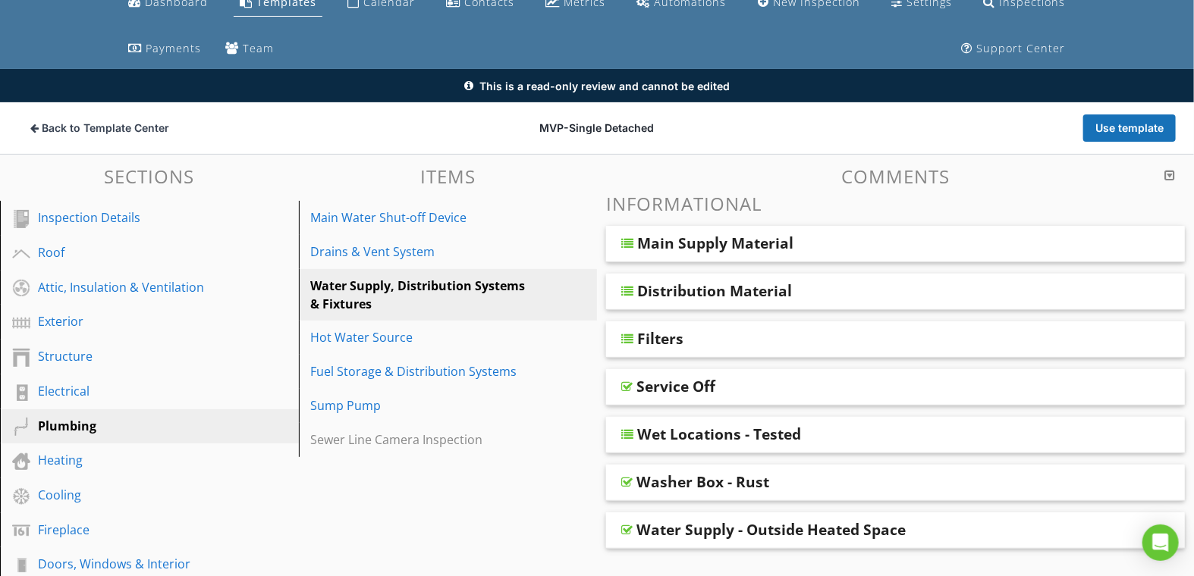
scroll to position [0, 0]
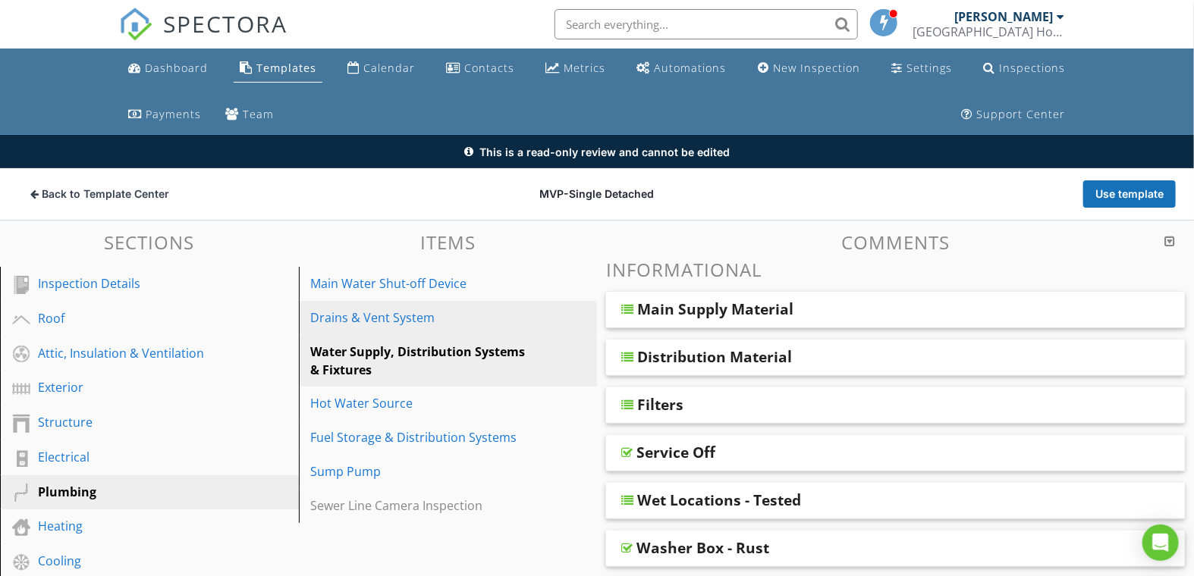
click at [347, 322] on div "Drains & Vent System" at bounding box center [422, 318] width 222 height 18
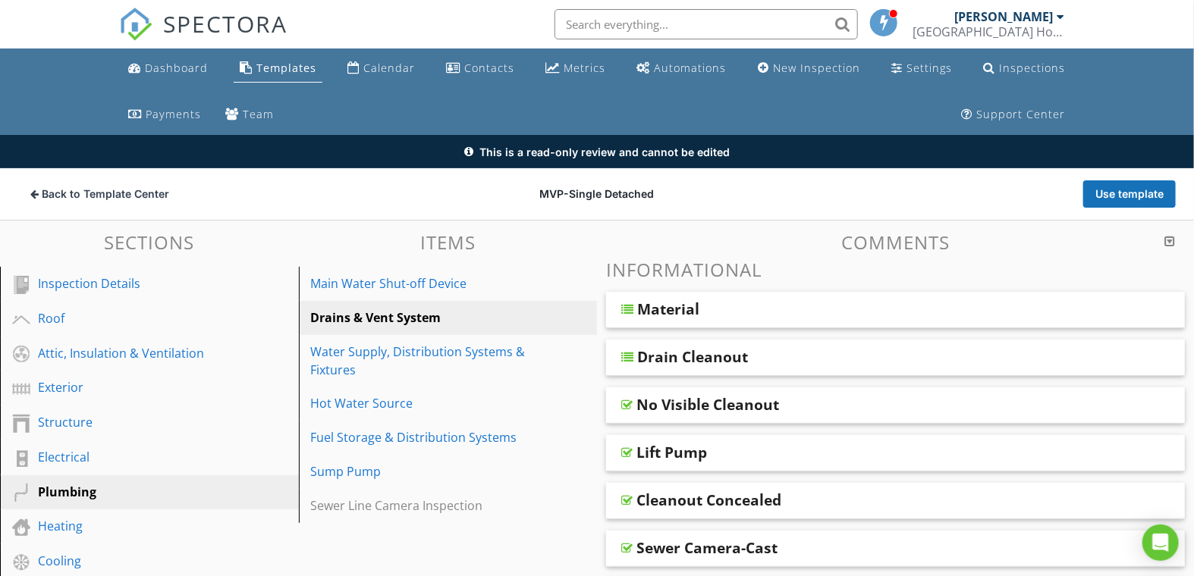
click at [630, 313] on div at bounding box center [627, 309] width 12 height 12
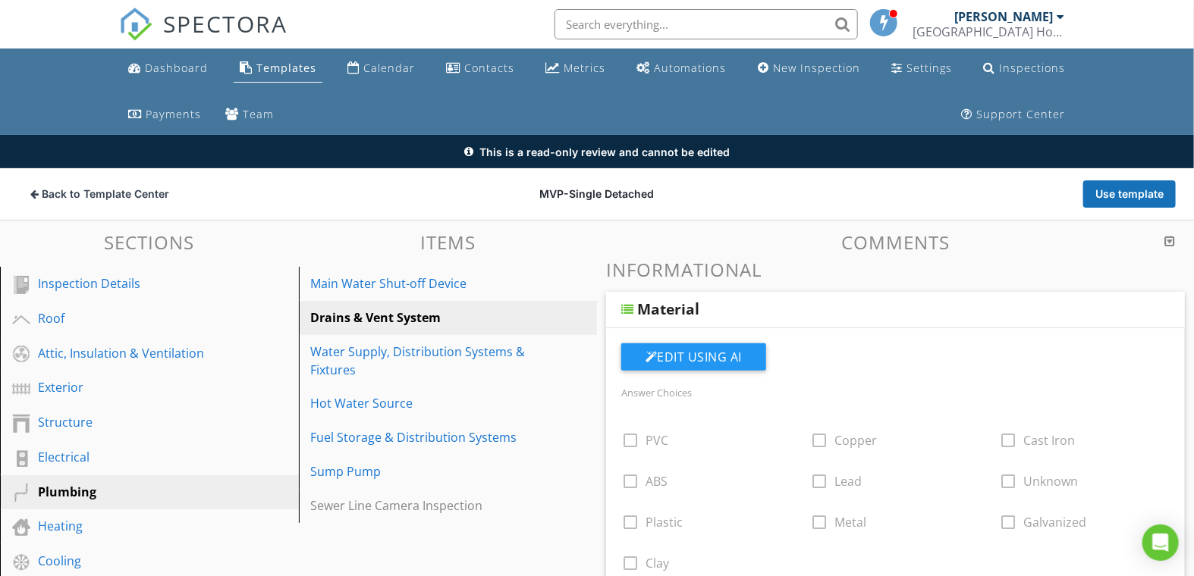
click at [630, 313] on div at bounding box center [627, 309] width 12 height 12
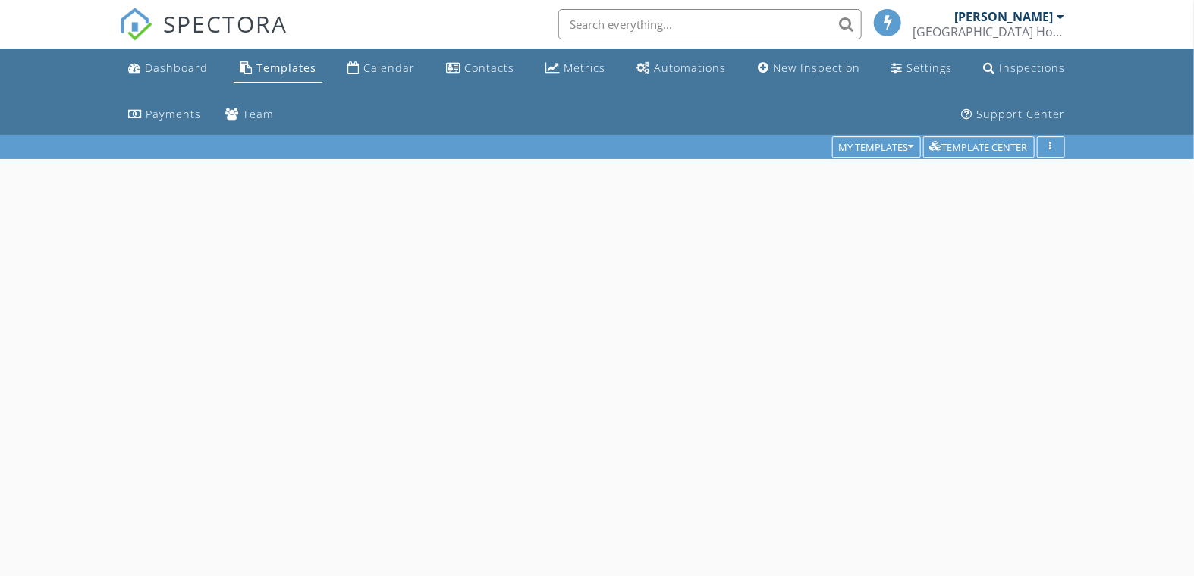
scroll to position [134, 0]
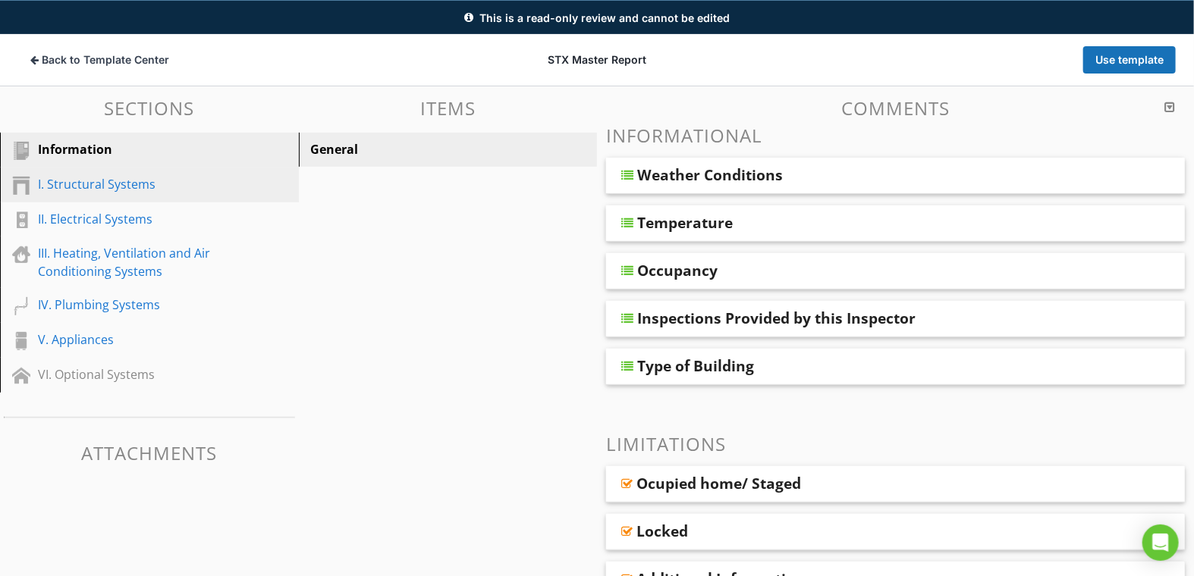
click at [124, 190] on div "I. Structural Systems" at bounding box center [132, 184] width 189 height 18
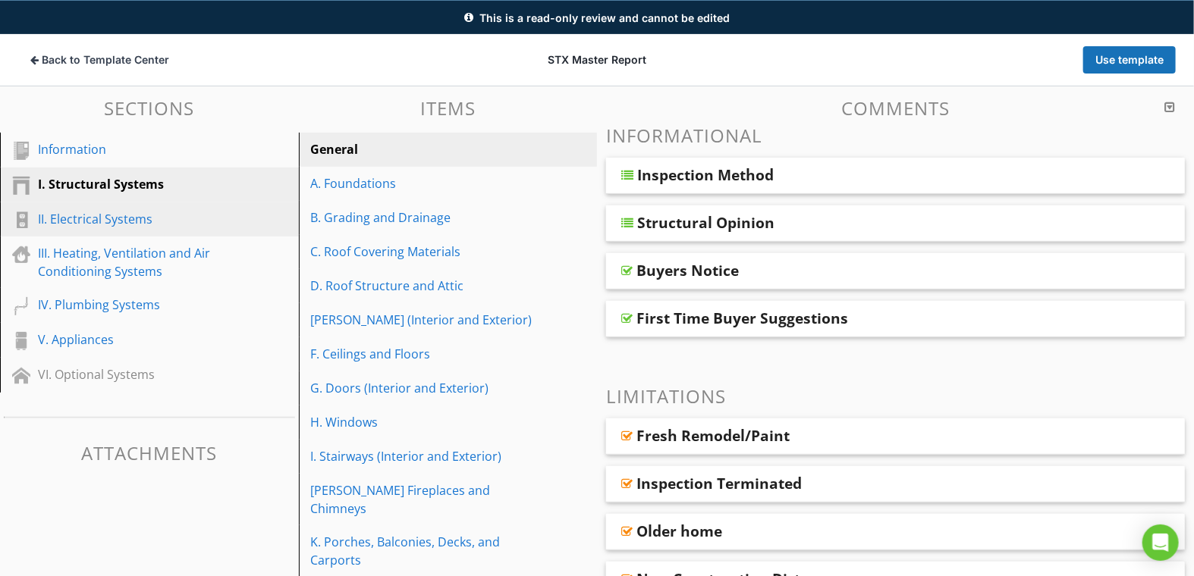
click at [107, 212] on div "II. Electrical Systems" at bounding box center [132, 219] width 189 height 18
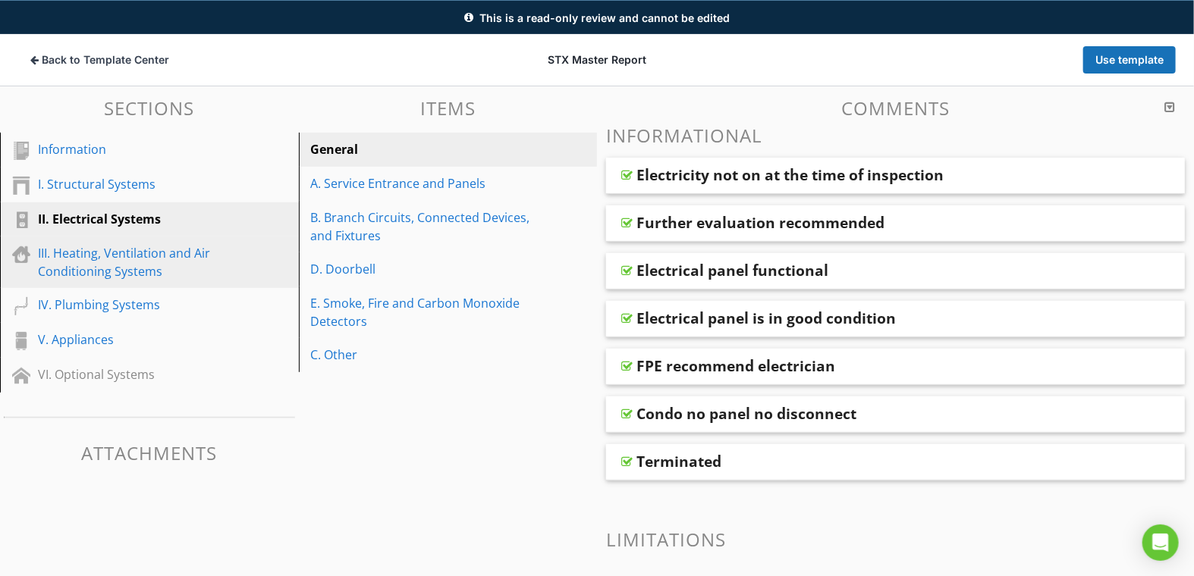
click at [99, 248] on div "III. Heating, Ventilation and Air Conditioning Systems" at bounding box center [132, 262] width 189 height 36
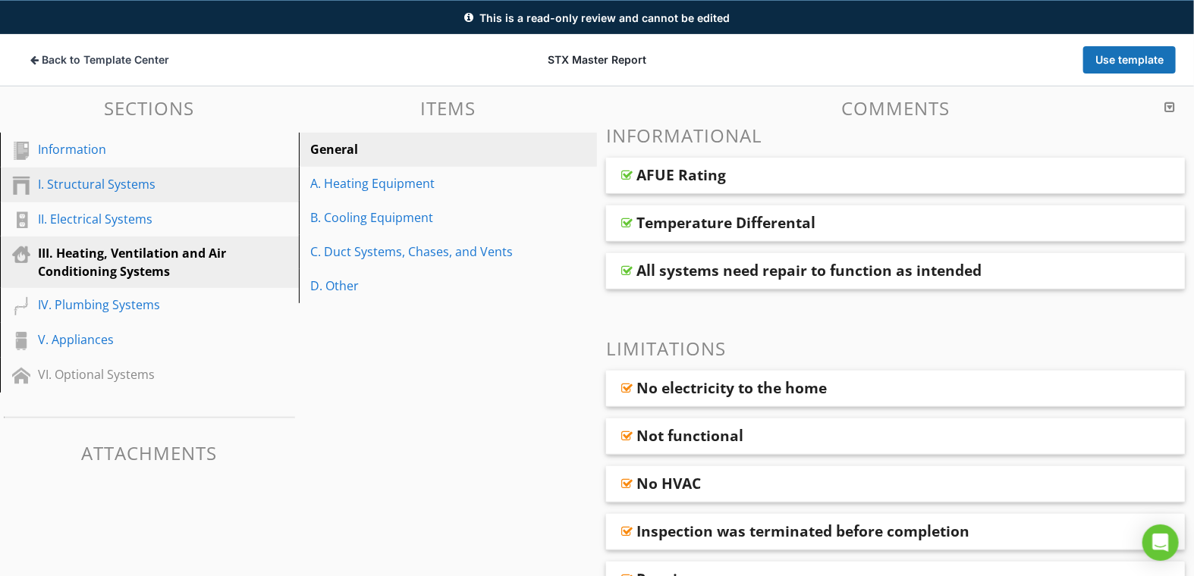
click at [90, 191] on div "I. Structural Systems" at bounding box center [132, 184] width 189 height 18
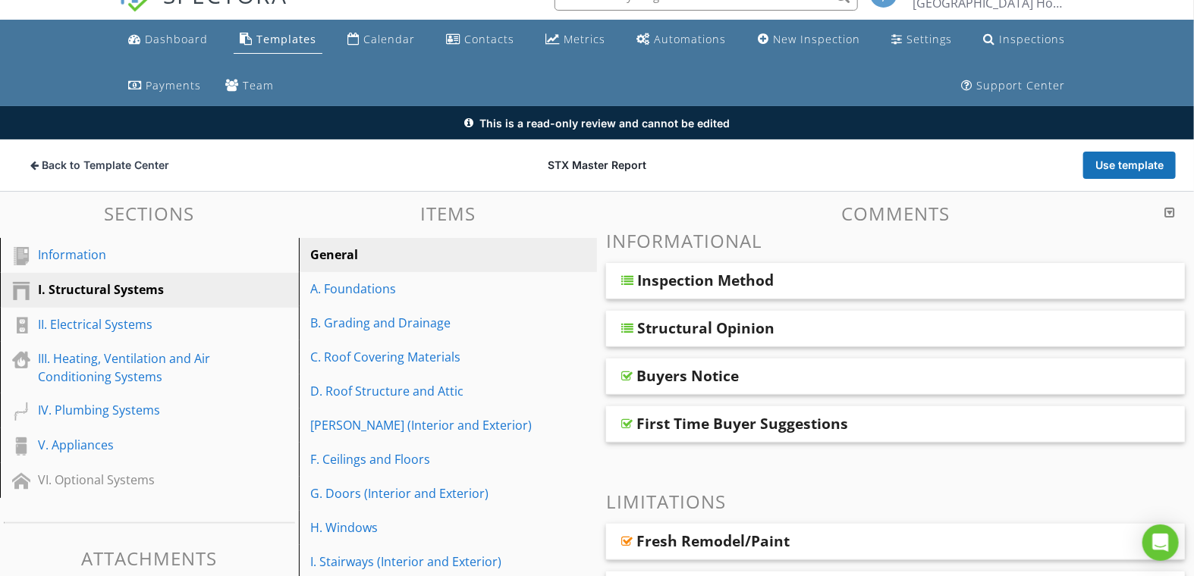
scroll to position [15, 0]
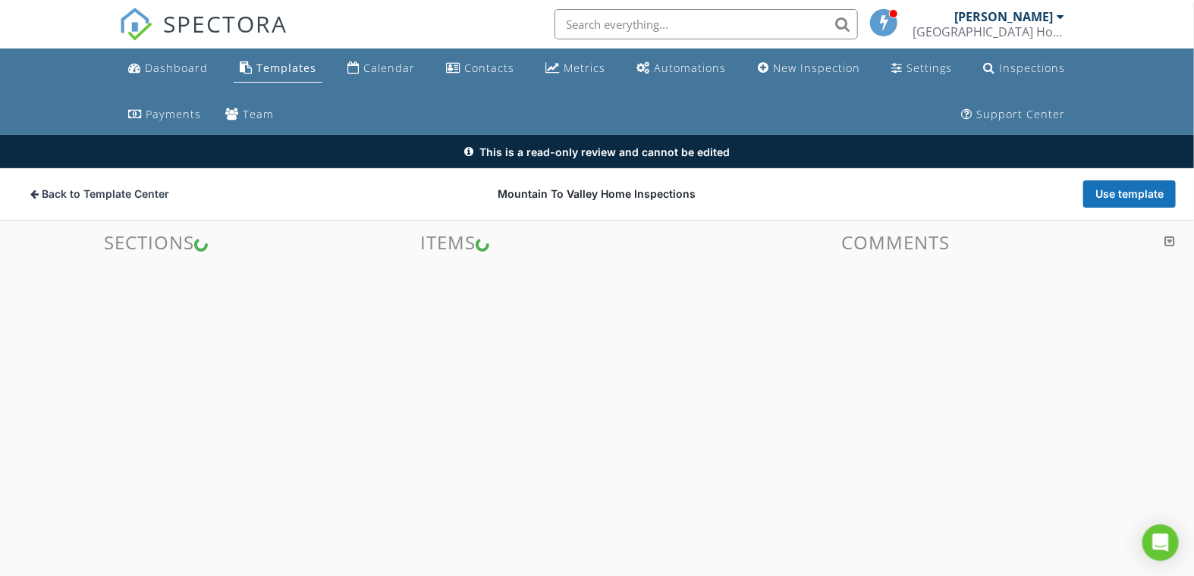
scroll to position [134, 0]
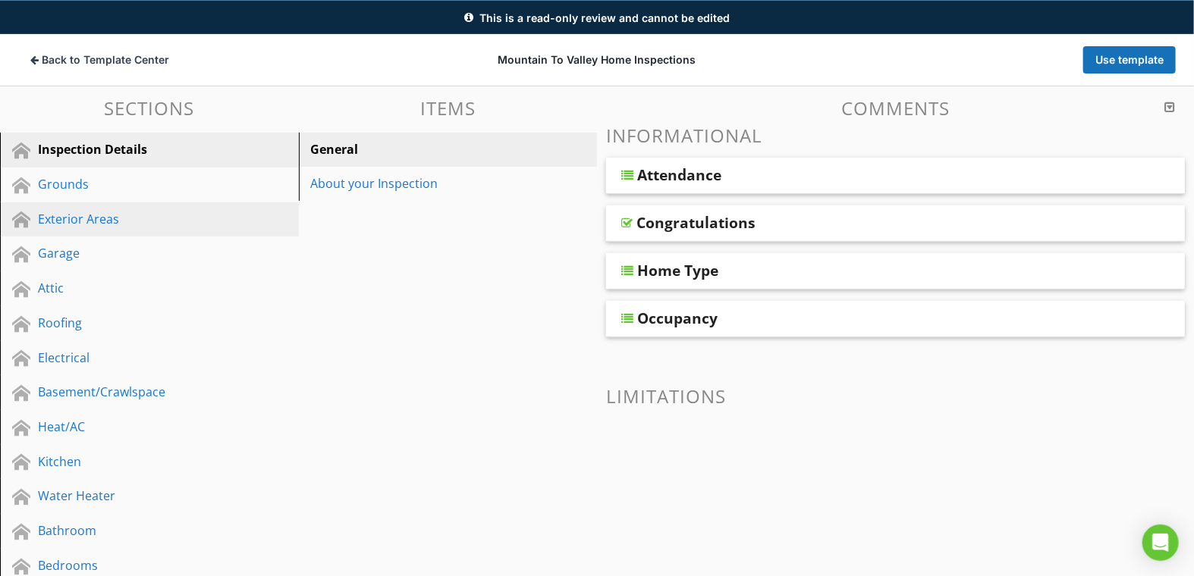
click at [112, 226] on div "Exterior Areas" at bounding box center [132, 219] width 189 height 18
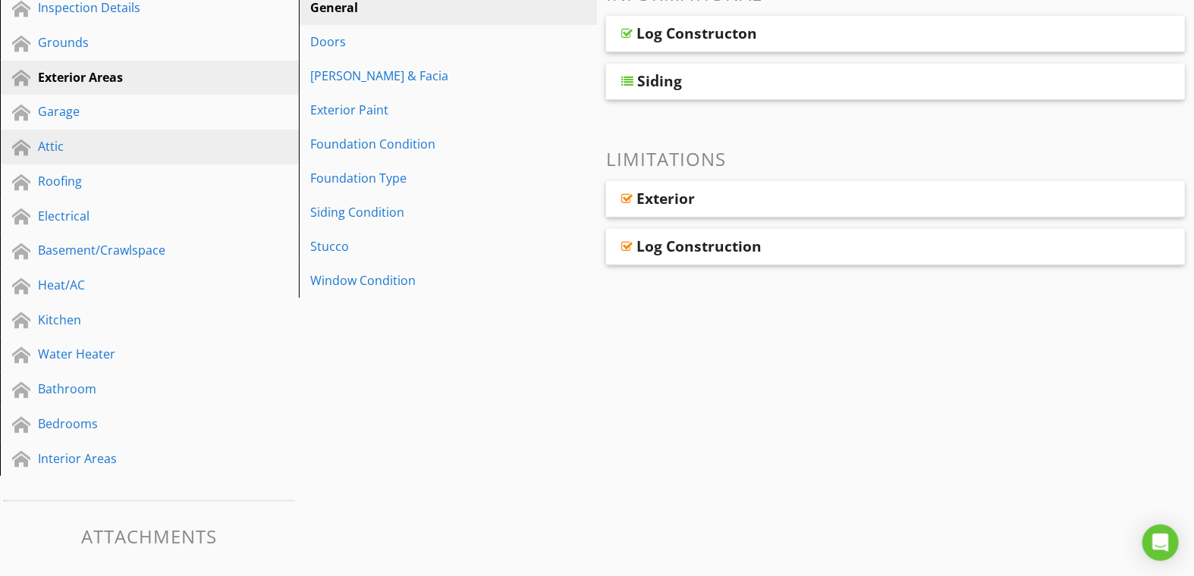
scroll to position [278, 0]
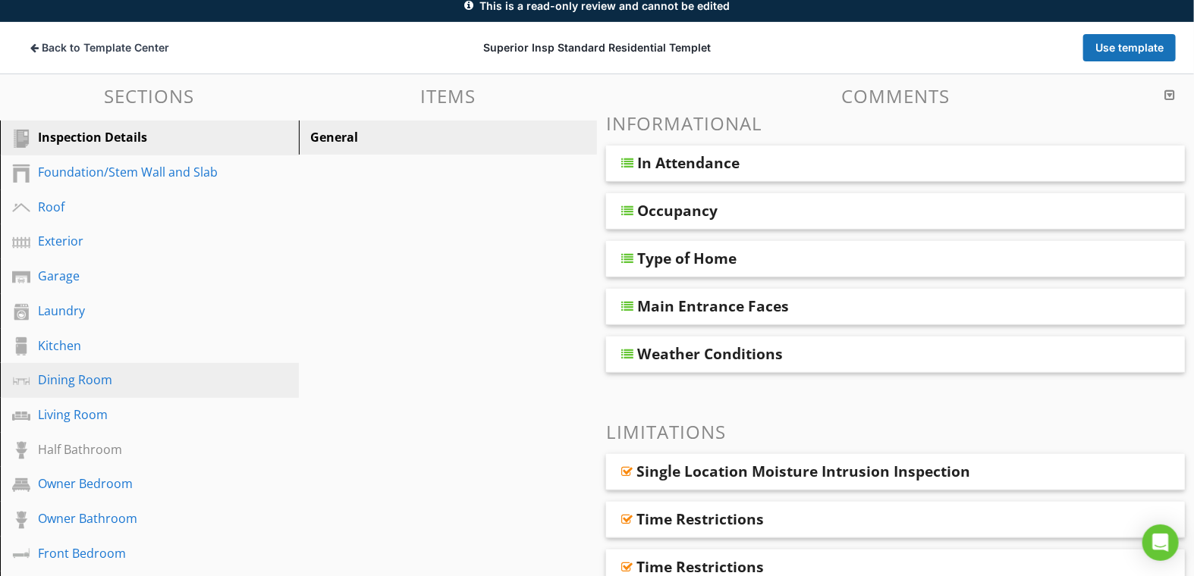
scroll to position [134, 0]
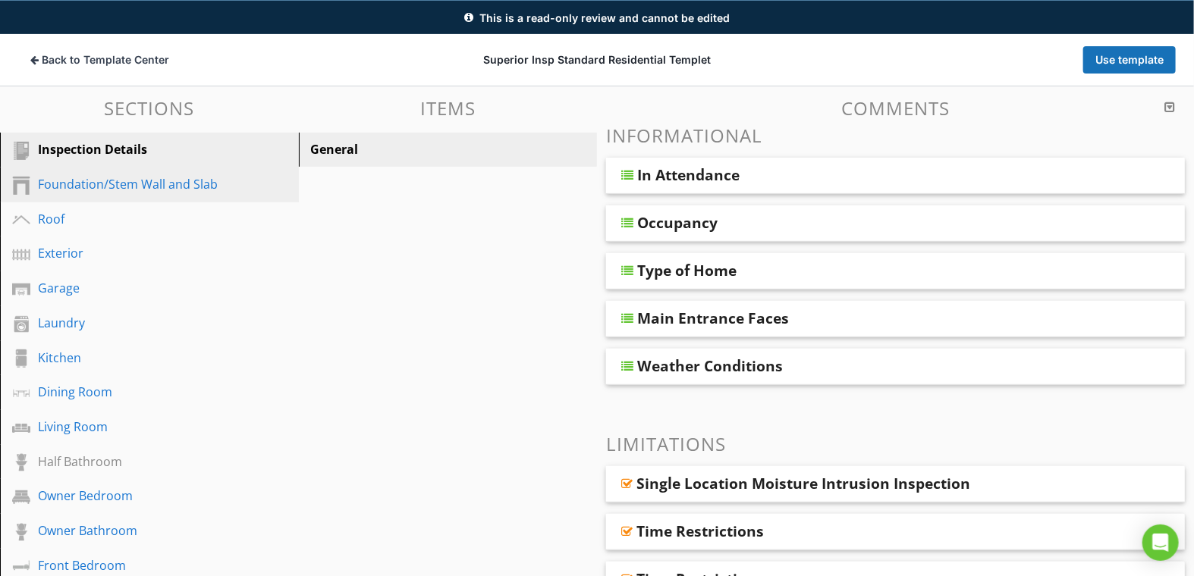
click at [112, 183] on div "Foundation/Stem Wall and Slab" at bounding box center [132, 184] width 189 height 18
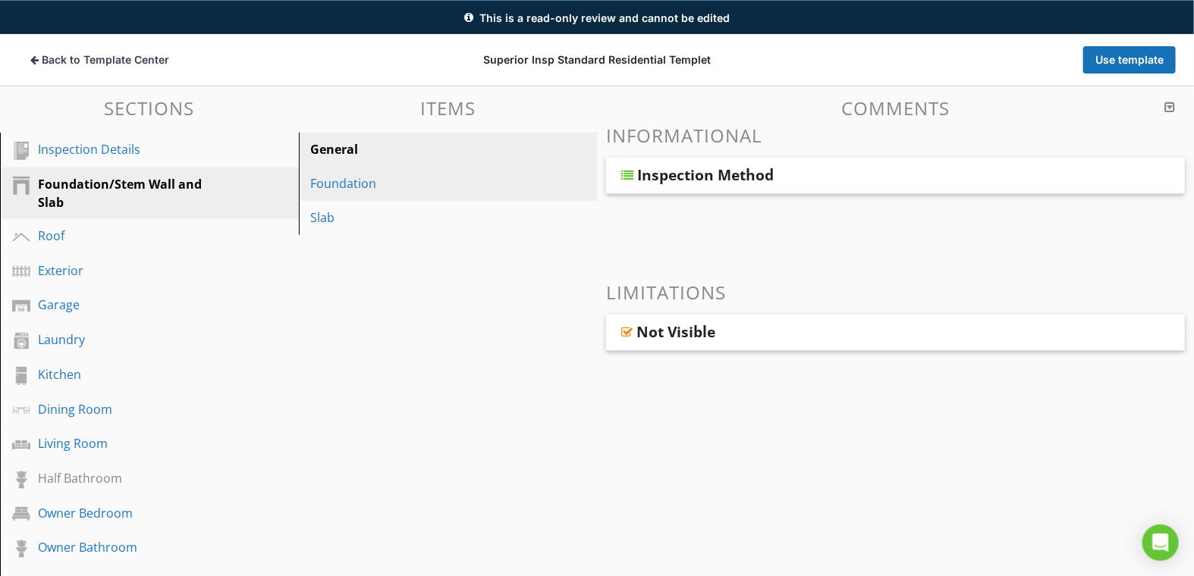
click at [315, 190] on div "Foundation" at bounding box center [422, 183] width 222 height 18
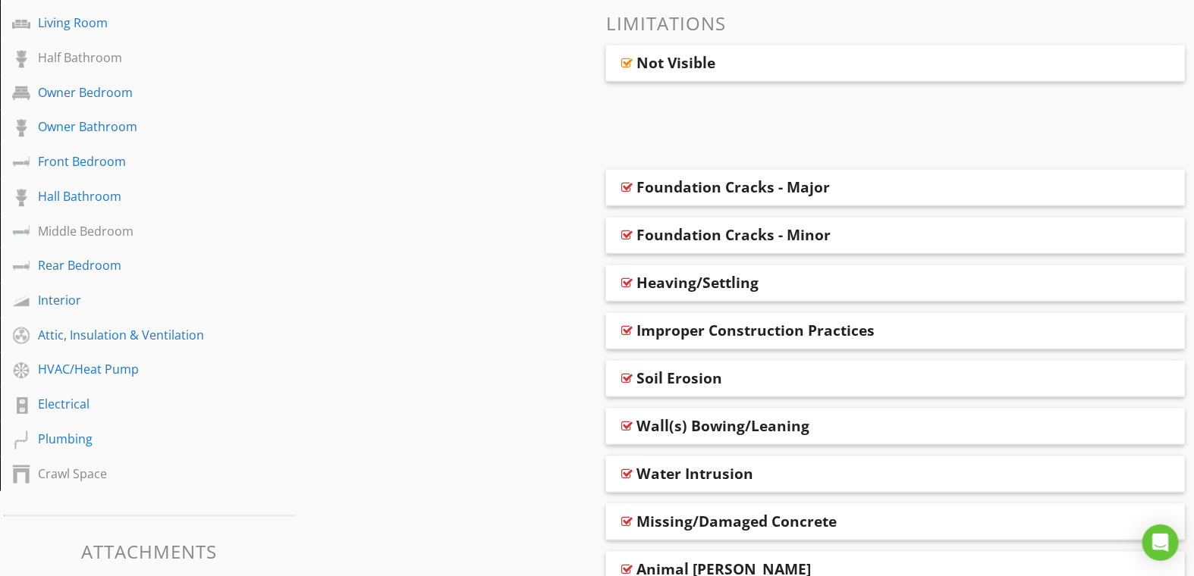
scroll to position [303, 0]
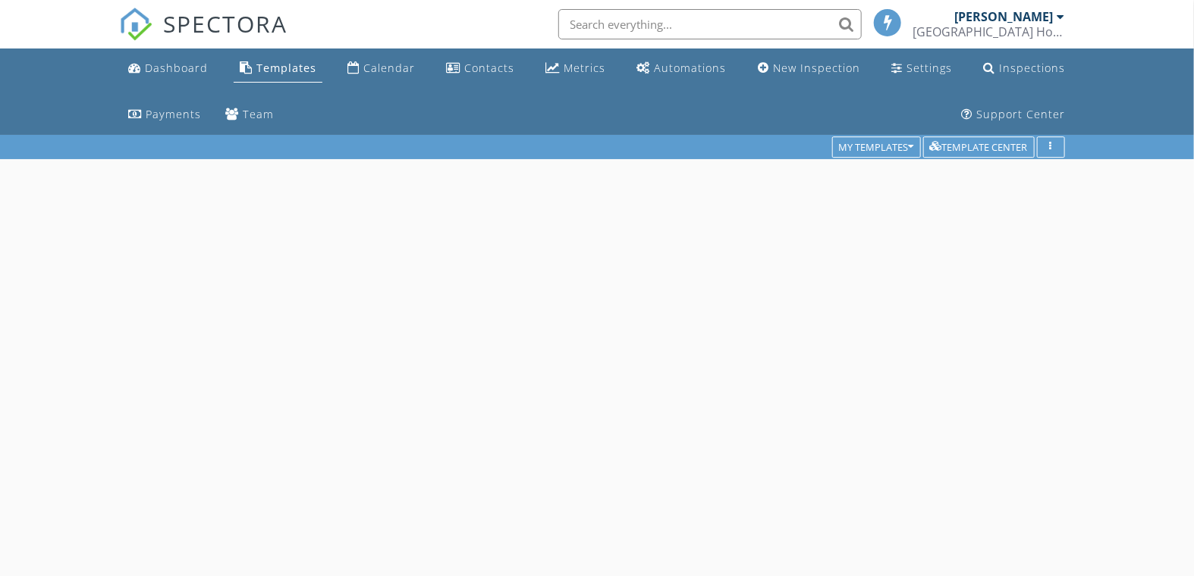
scroll to position [134, 0]
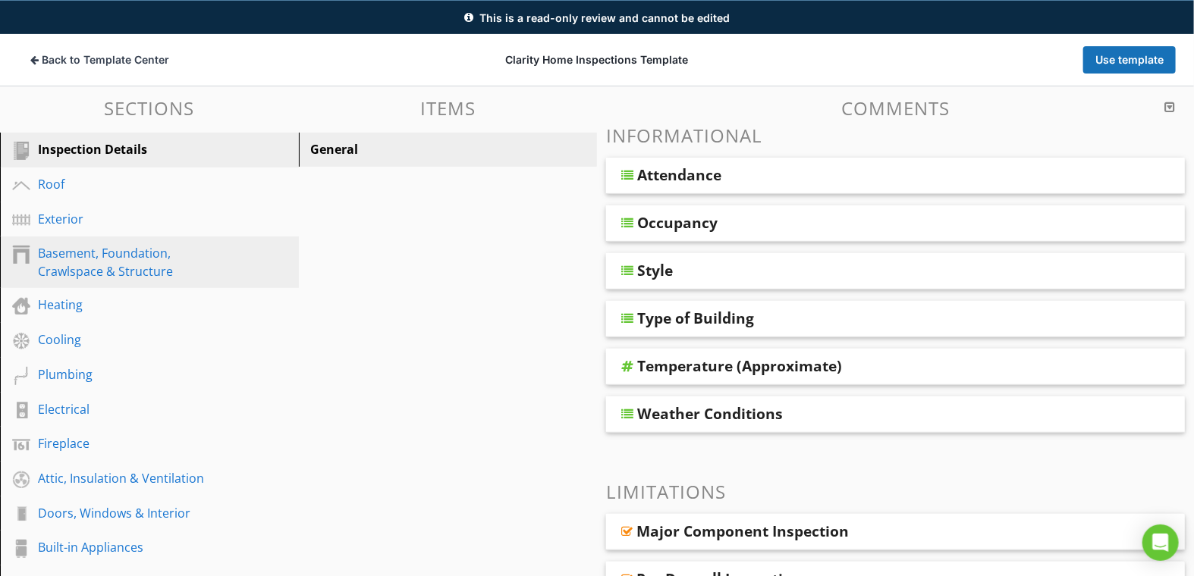
click at [165, 274] on div "Basement, Foundation, Crawlspace & Structure" at bounding box center [132, 262] width 189 height 36
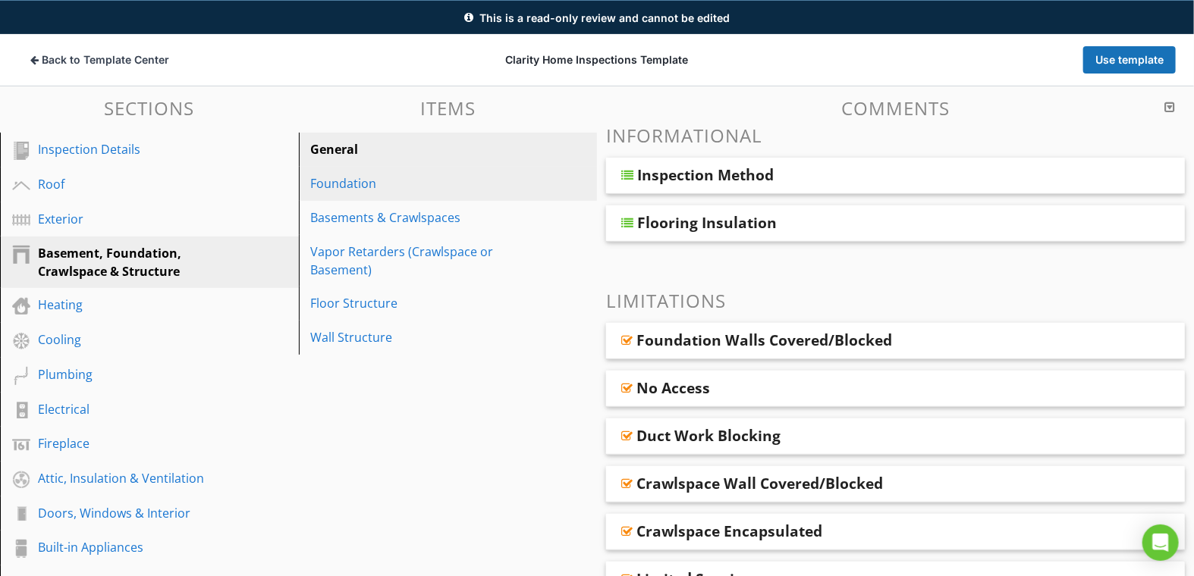
click at [343, 184] on div "Foundation" at bounding box center [422, 183] width 222 height 18
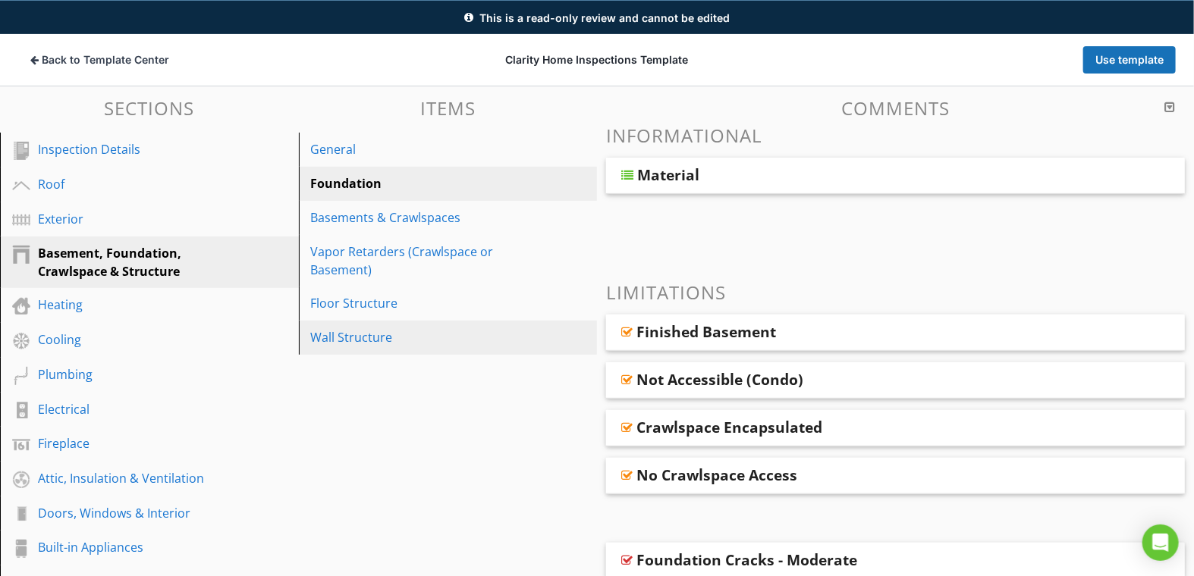
click at [350, 334] on div "Wall Structure" at bounding box center [422, 337] width 222 height 18
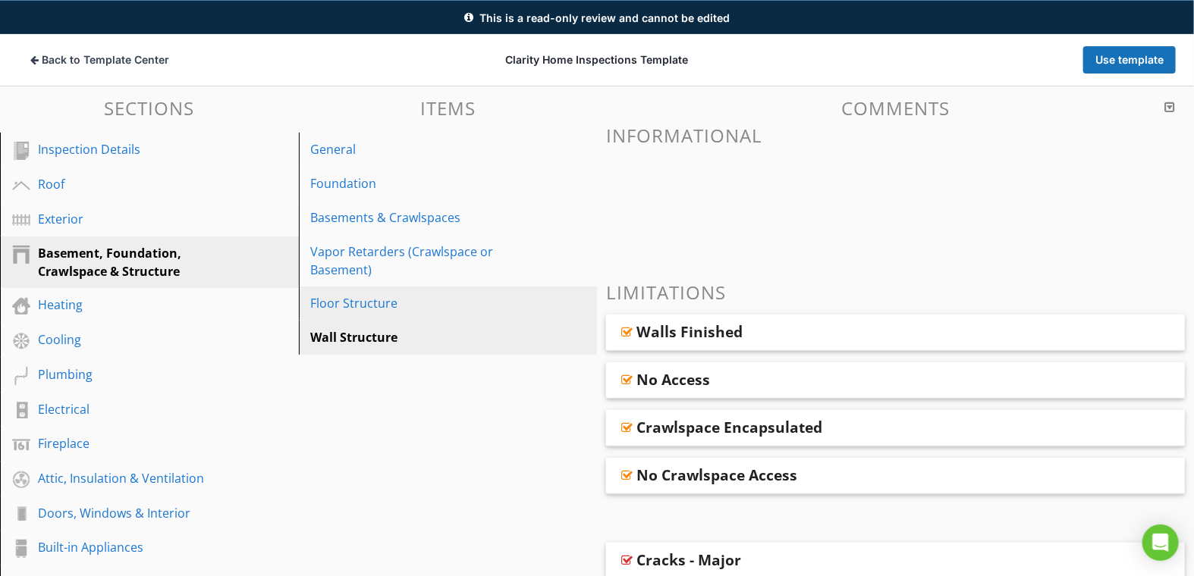
click at [372, 296] on div "Floor Structure" at bounding box center [422, 303] width 222 height 18
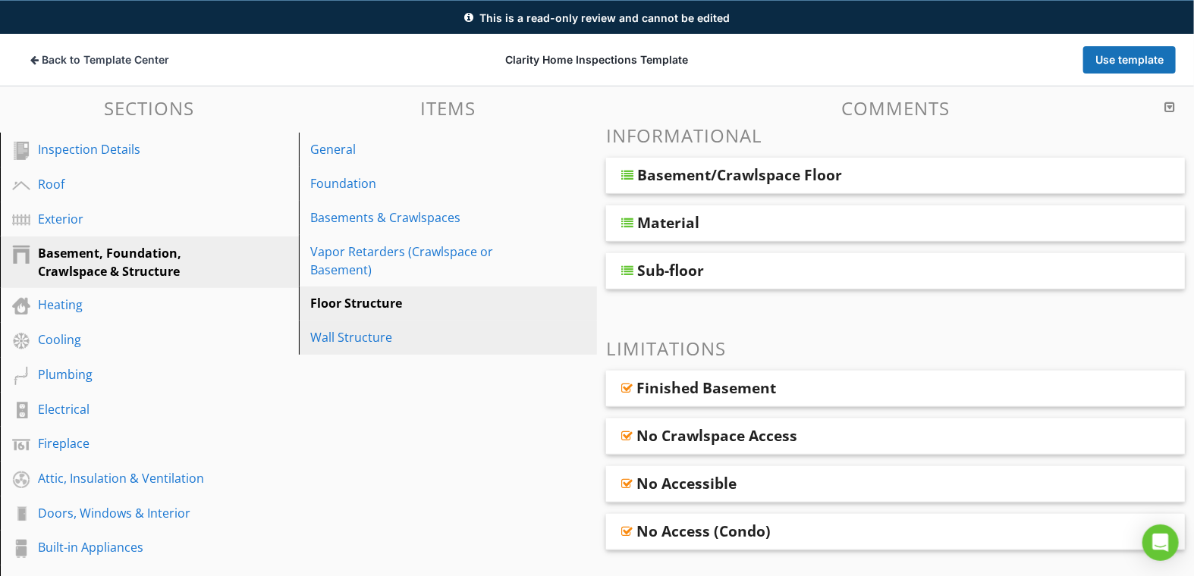
click at [362, 344] on div "Wall Structure" at bounding box center [422, 337] width 222 height 18
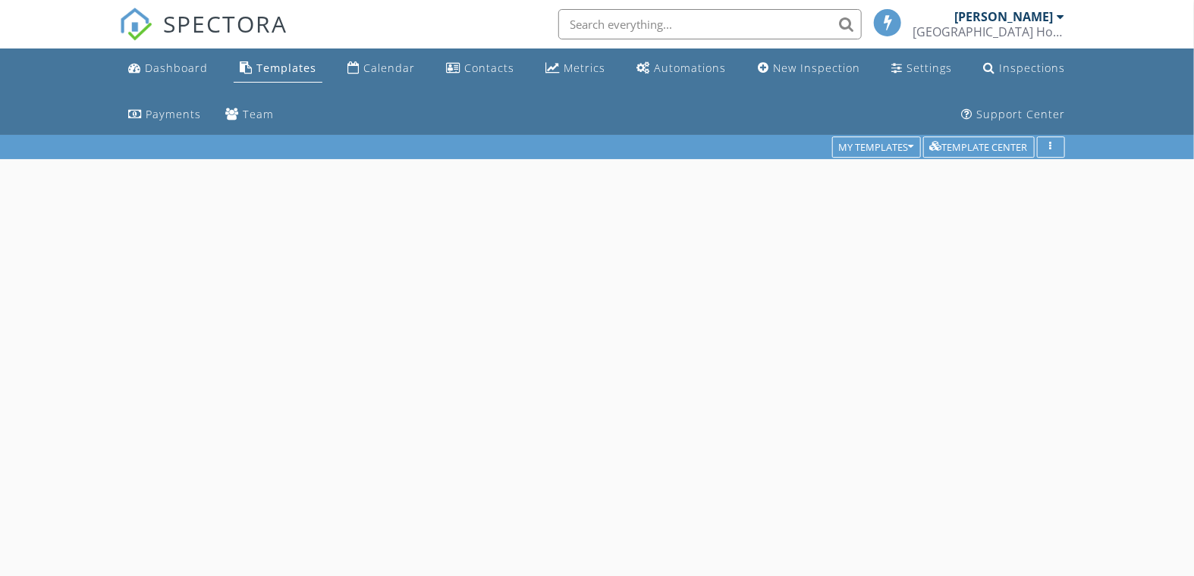
scroll to position [134, 0]
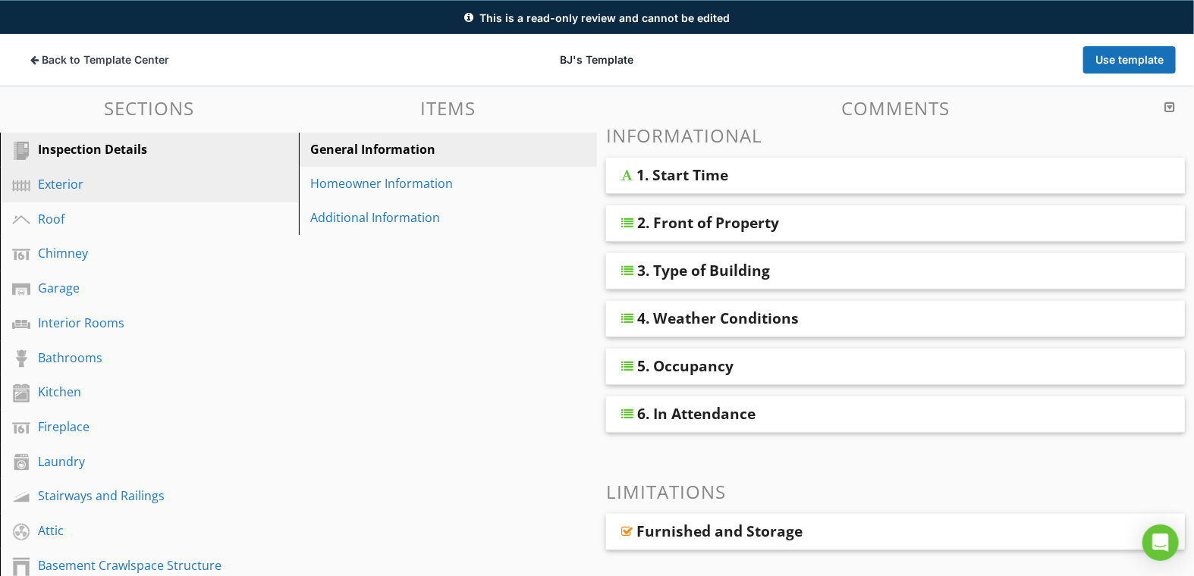
click at [35, 178] on link "Exterior" at bounding box center [152, 185] width 294 height 35
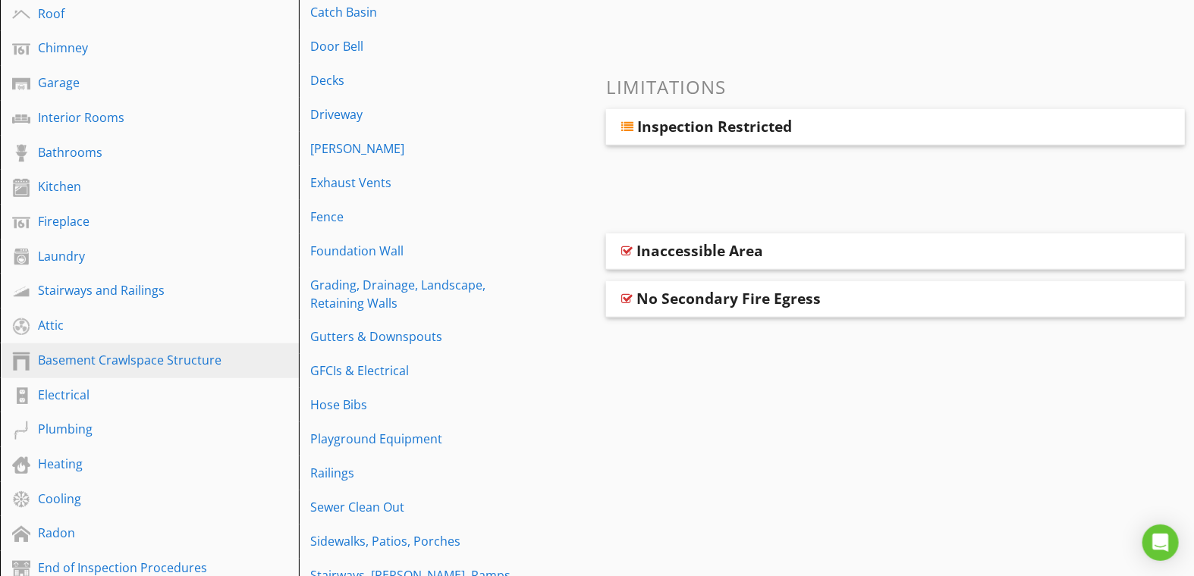
scroll to position [325, 0]
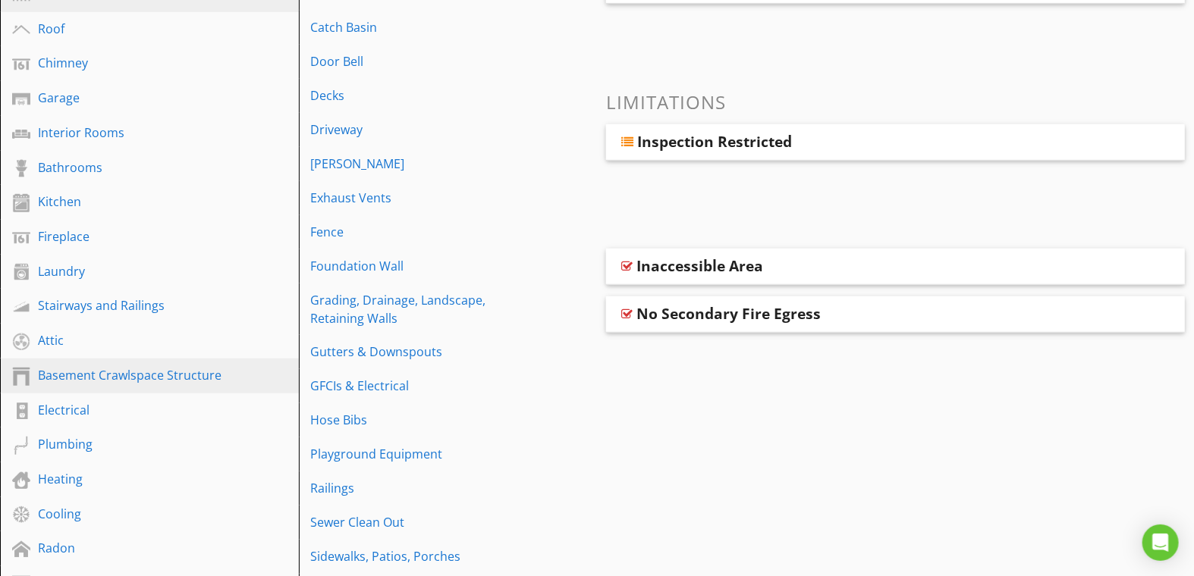
click at [101, 377] on div "Basement Crawlspace Structure" at bounding box center [132, 375] width 189 height 18
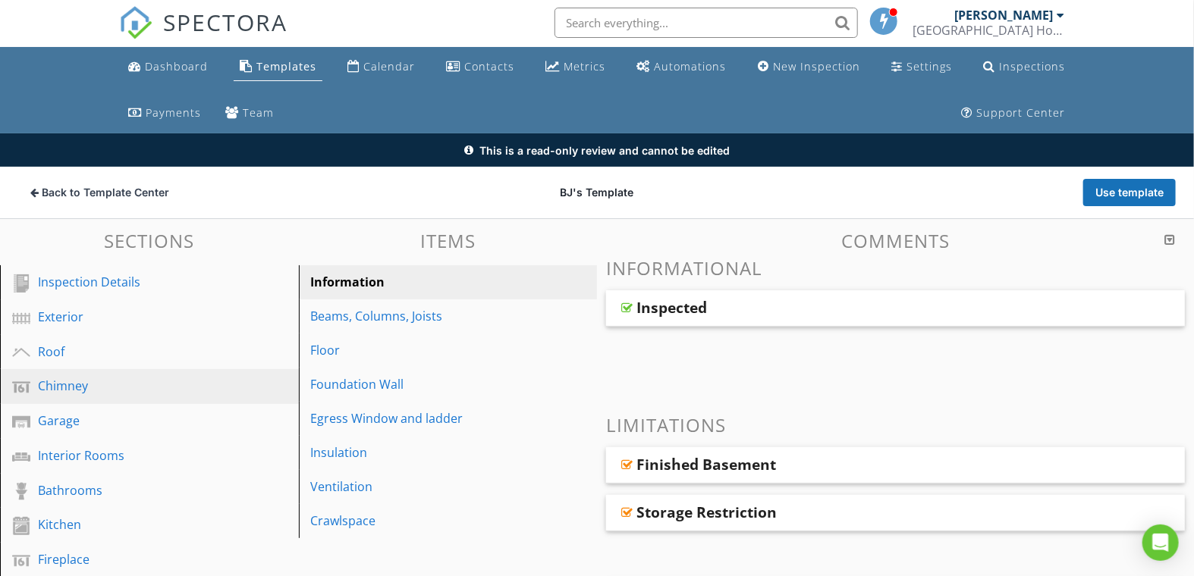
scroll to position [0, 0]
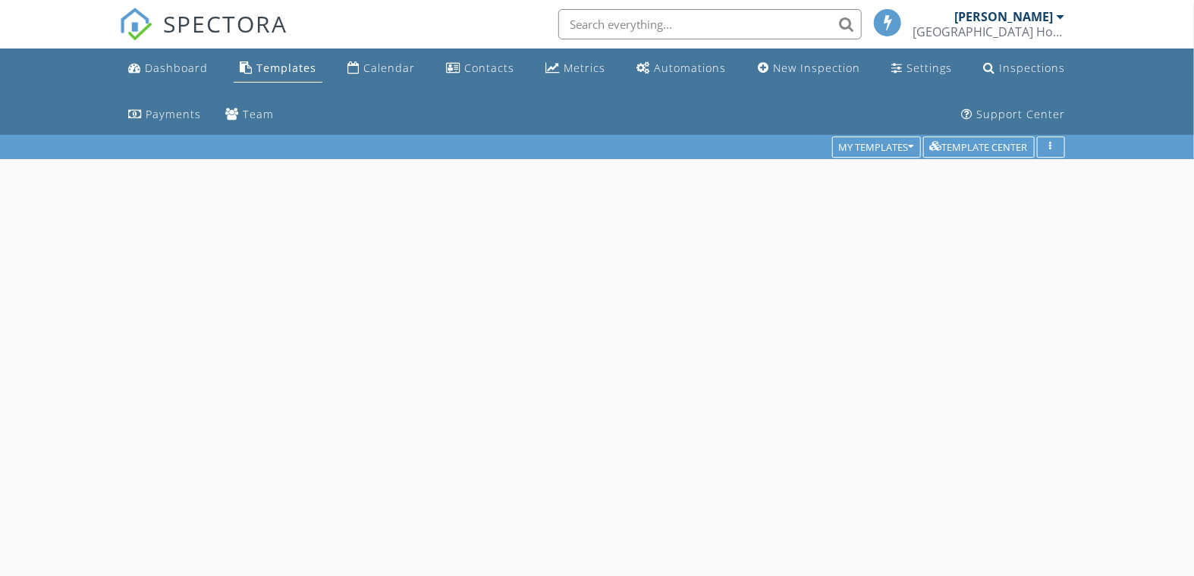
scroll to position [134, 0]
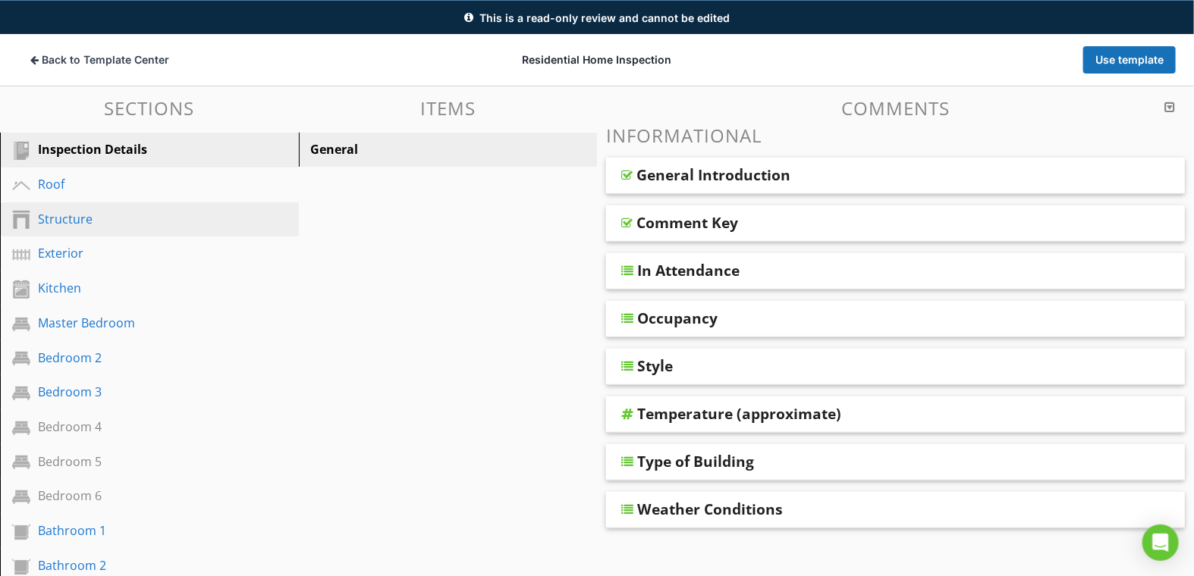
click at [72, 215] on div "Structure" at bounding box center [132, 219] width 189 height 18
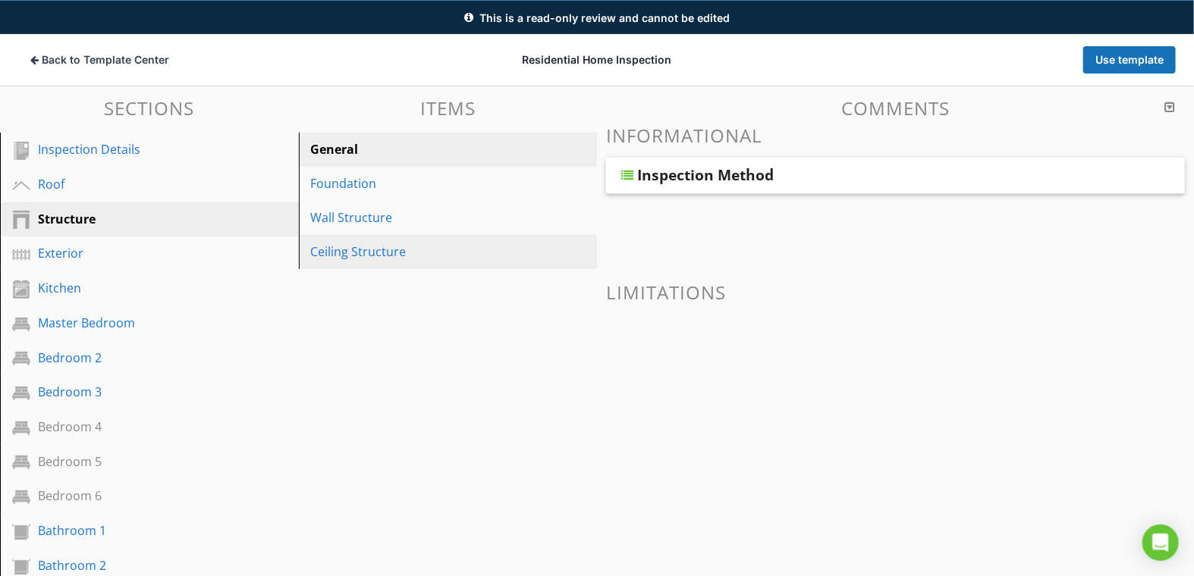
click at [413, 264] on link "Ceiling Structure" at bounding box center [450, 251] width 294 height 33
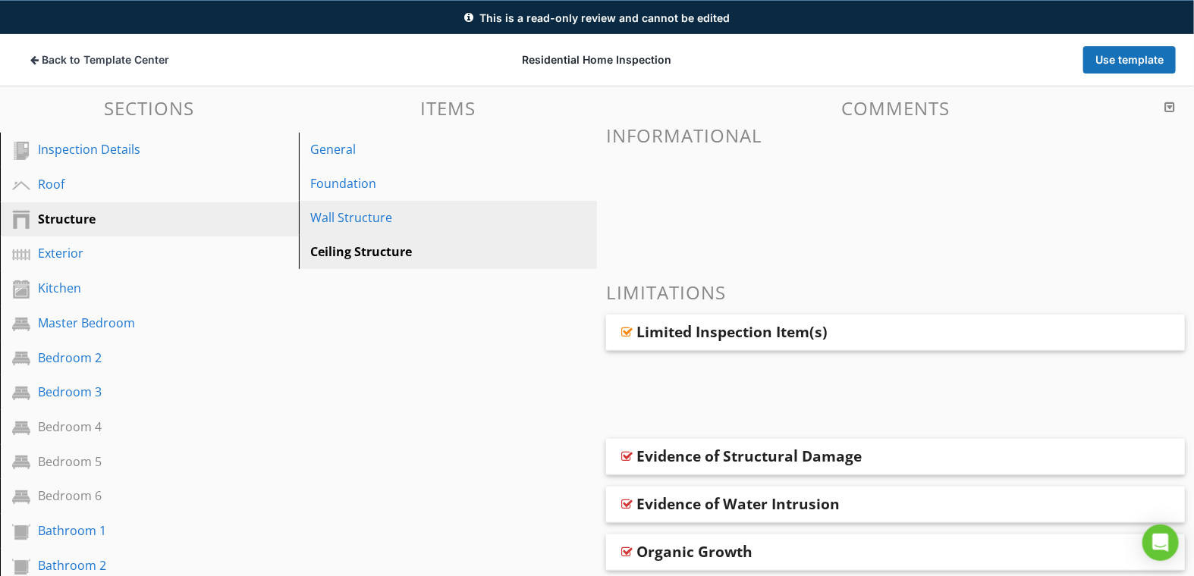
click at [353, 221] on div "Wall Structure" at bounding box center [422, 218] width 222 height 18
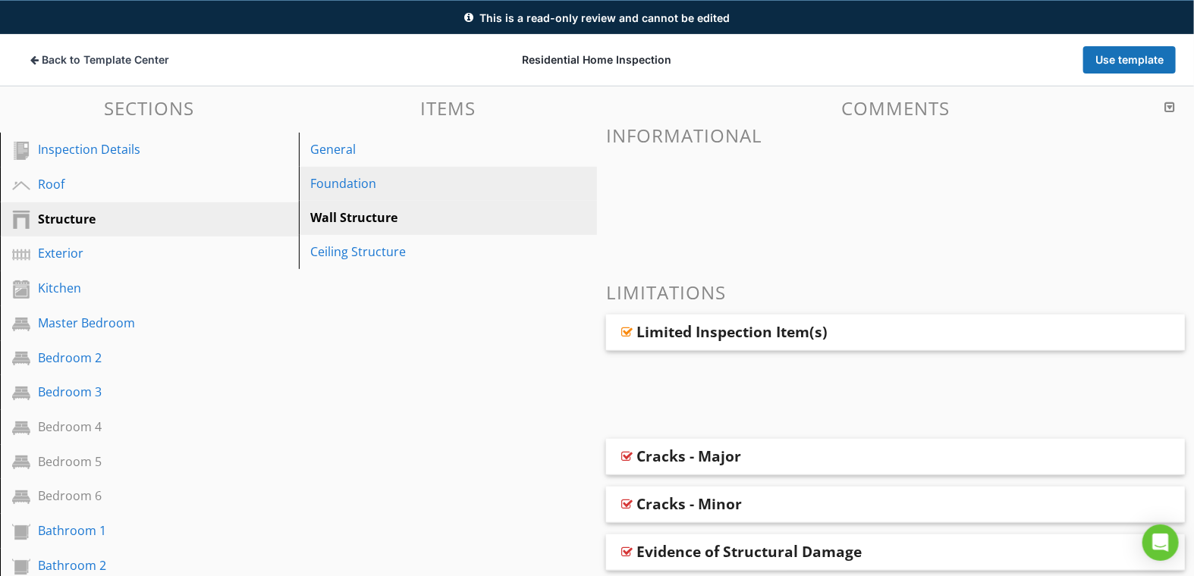
click at [331, 181] on div "Foundation" at bounding box center [422, 183] width 222 height 18
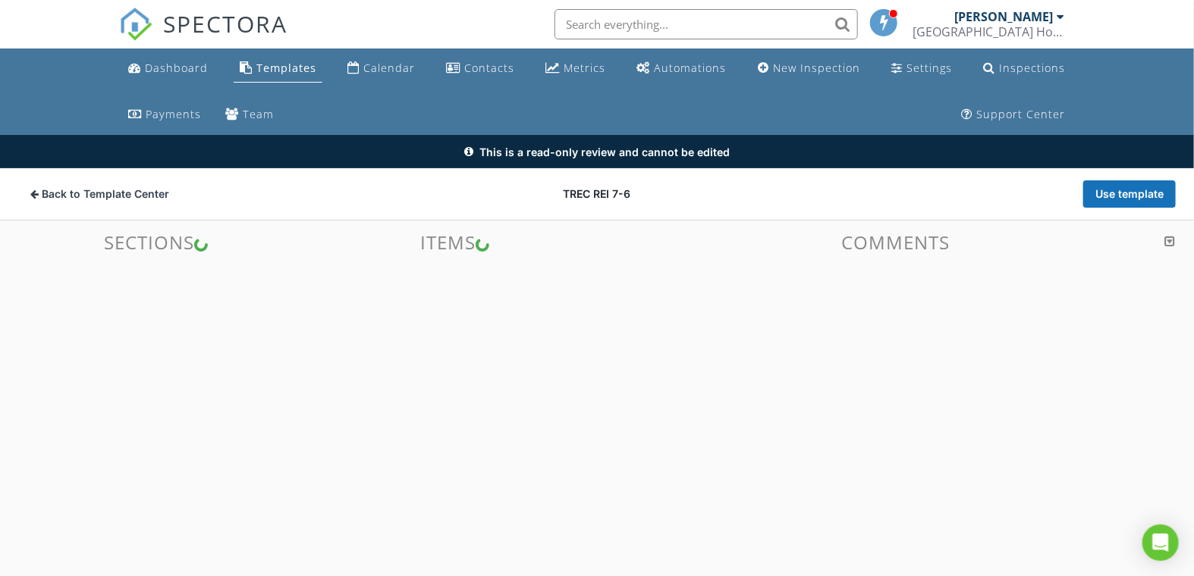
scroll to position [134, 0]
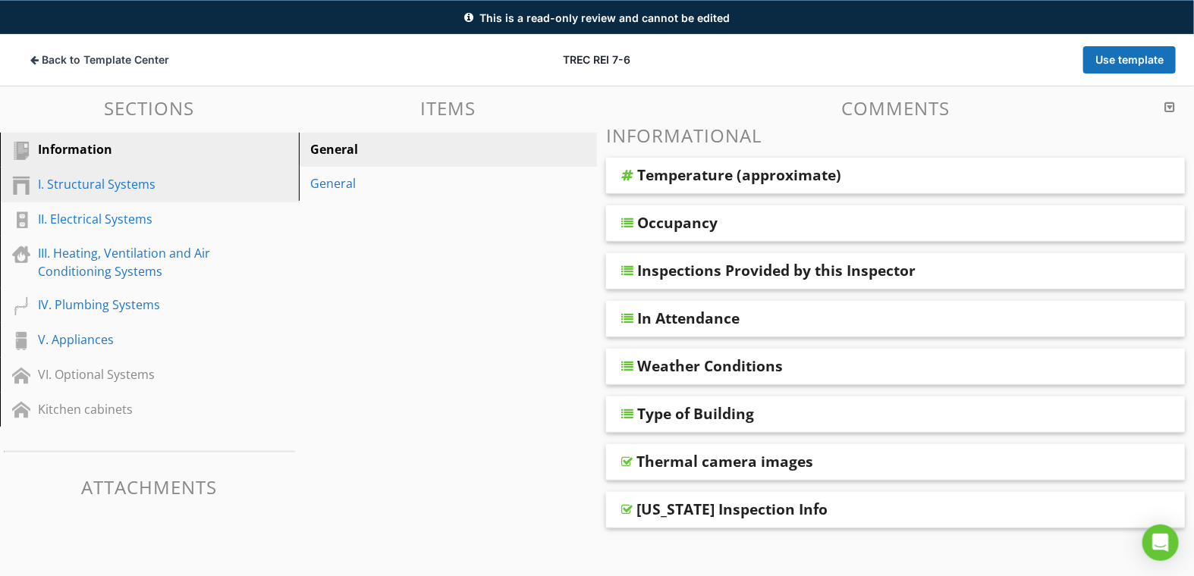
click at [130, 182] on div "I. Structural Systems" at bounding box center [132, 184] width 189 height 18
